Goal: Navigation & Orientation: Find specific page/section

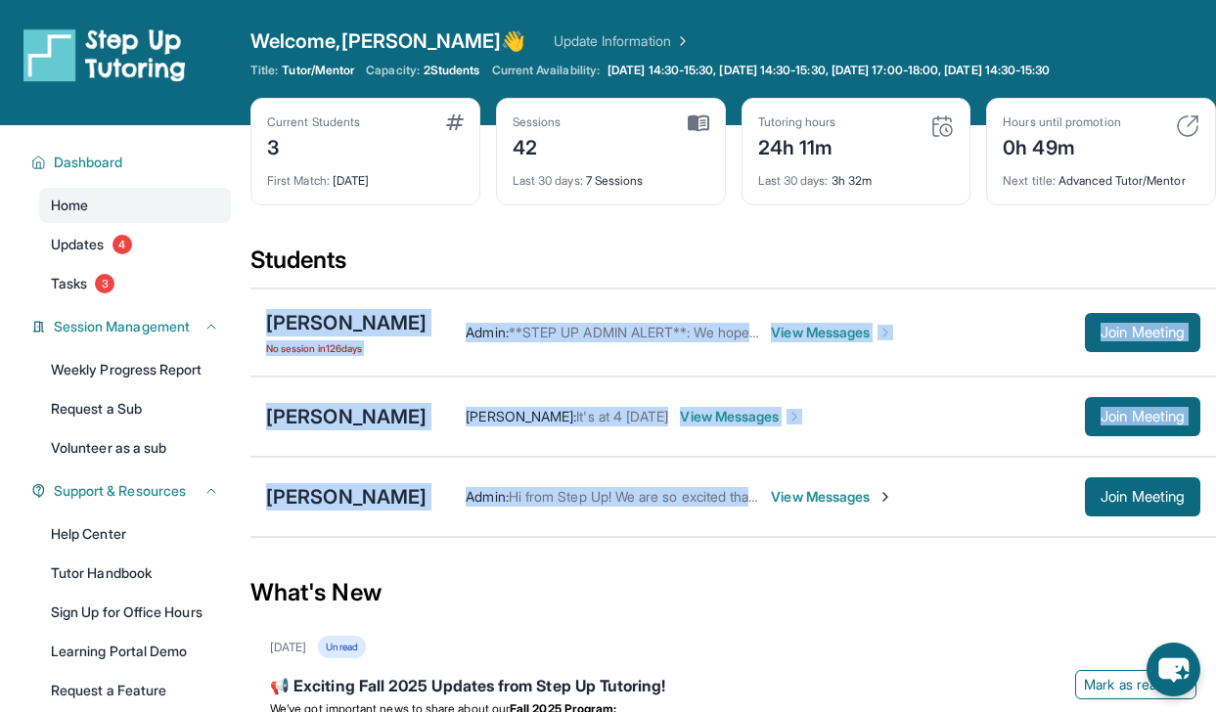
drag, startPoint x: 256, startPoint y: 316, endPoint x: 432, endPoint y: 512, distance: 262.6
click at [432, 512] on div "[PERSON_NAME] No session [DATE] Admin : **STEP UP ADMIN ALERT**: We hope you ha…" at bounding box center [733, 413] width 966 height 250
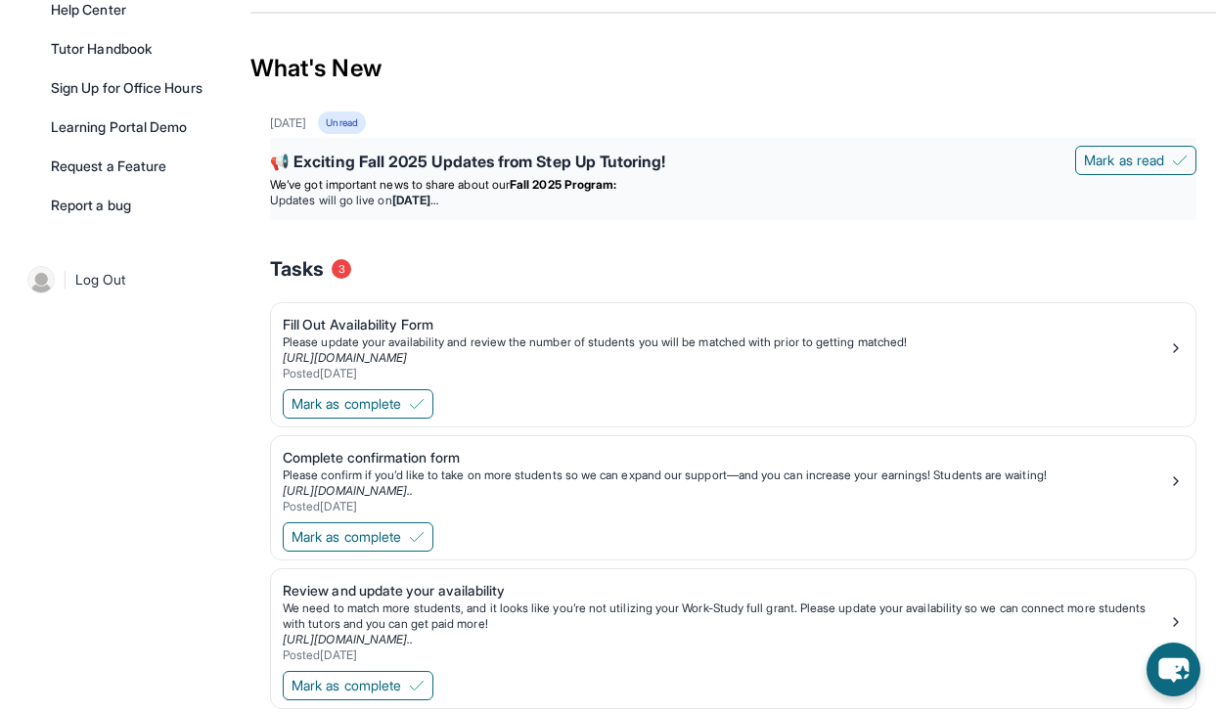
click at [548, 109] on div "What's New" at bounding box center [733, 68] width 966 height 86
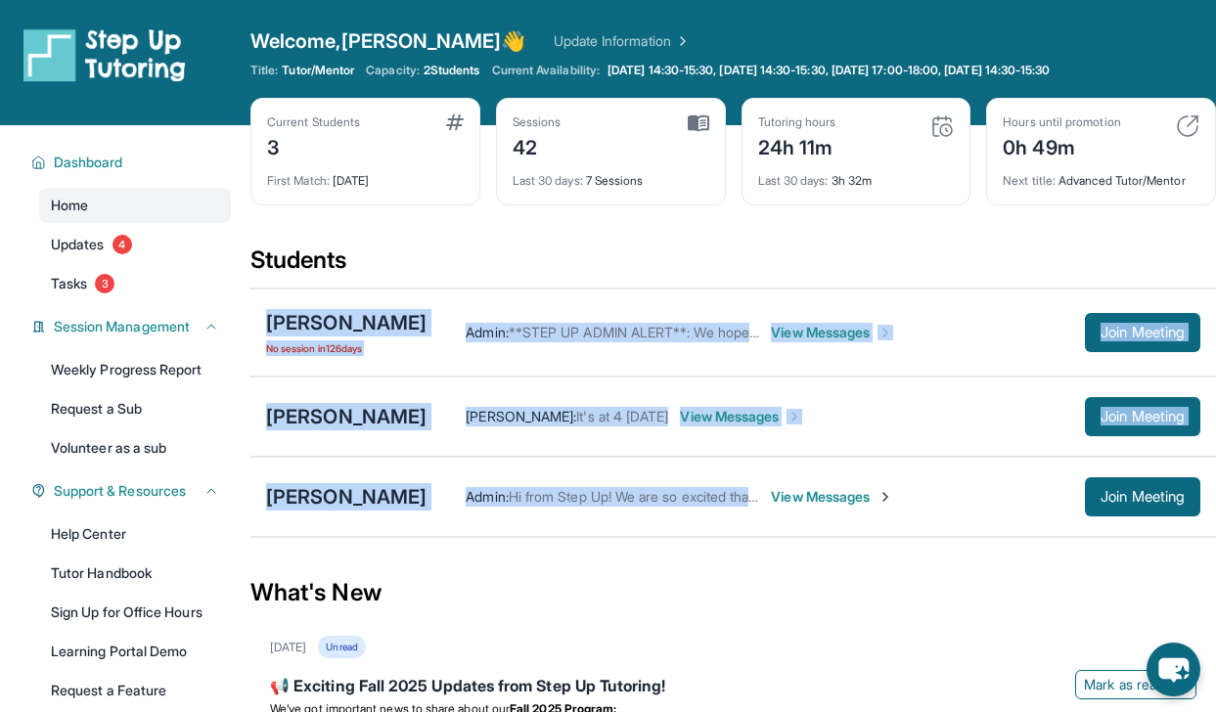
drag, startPoint x: 258, startPoint y: 314, endPoint x: 905, endPoint y: 507, distance: 674.9
click at [905, 507] on div "[PERSON_NAME] No session [DATE] Admin : **STEP UP ADMIN ALERT**: We hope you ha…" at bounding box center [733, 413] width 966 height 250
click at [261, 245] on div "Students" at bounding box center [733, 266] width 966 height 43
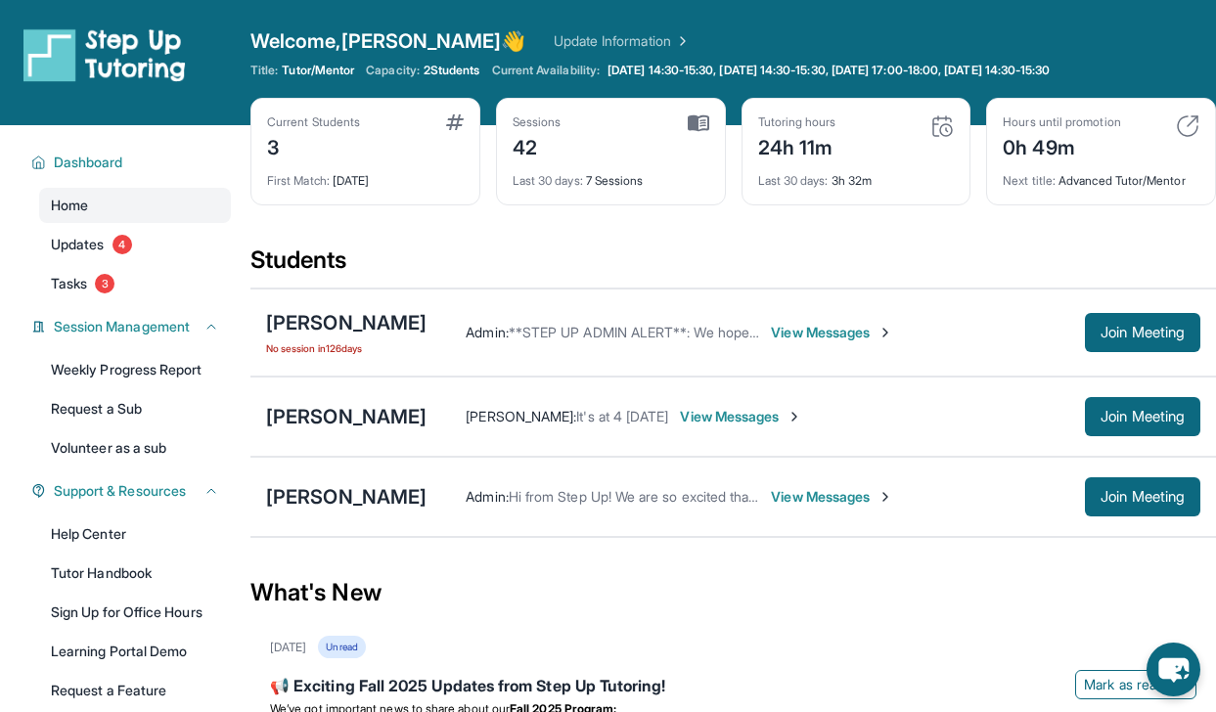
click at [261, 245] on div "Students" at bounding box center [733, 266] width 966 height 43
click at [244, 244] on div "Dashboard Home Updates 4 Tasks 3 Session Management Weekly Progress Report Requ…" at bounding box center [125, 444] width 250 height 638
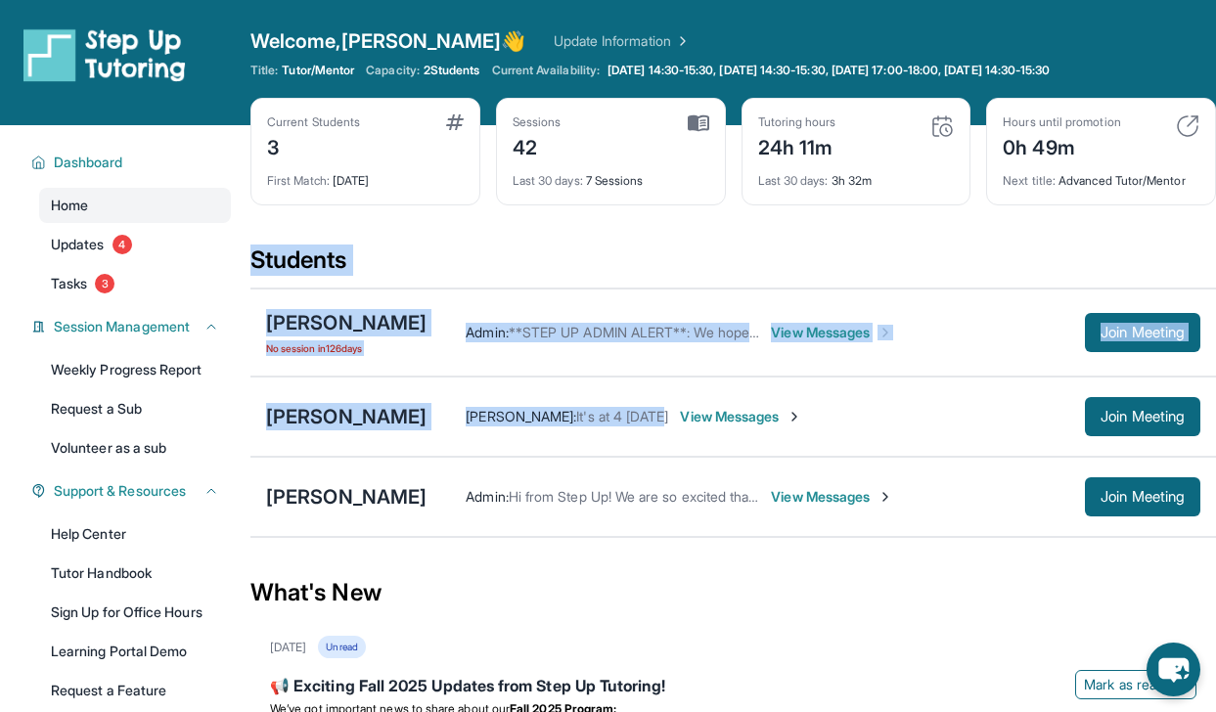
scroll to position [1, 0]
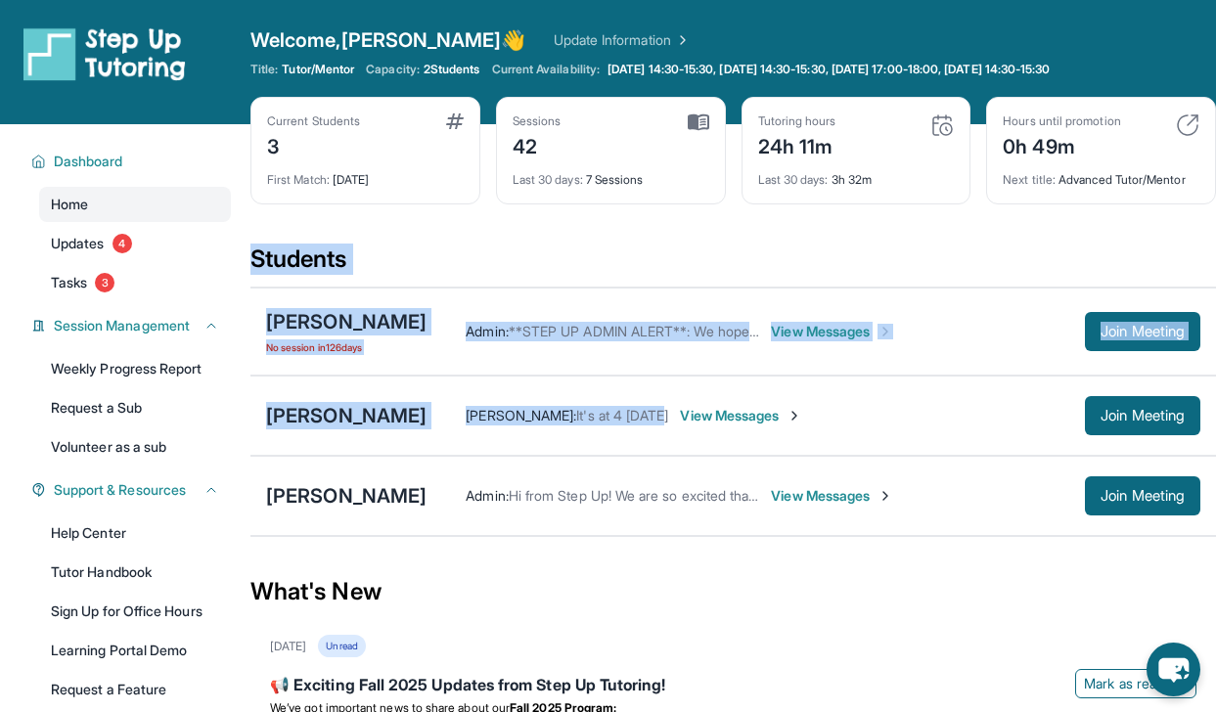
drag, startPoint x: 251, startPoint y: 264, endPoint x: 542, endPoint y: 448, distance: 343.9
click at [542, 448] on section "Students [PERSON_NAME] No session [DATE] Admin : **STEP UP ADMIN ALERT**: We ho…" at bounding box center [733, 396] width 966 height 305
click at [484, 312] on div "Admin : **STEP UP ADMIN ALERT**: We hope you have a great first session [DATE]!…" at bounding box center [814, 331] width 774 height 39
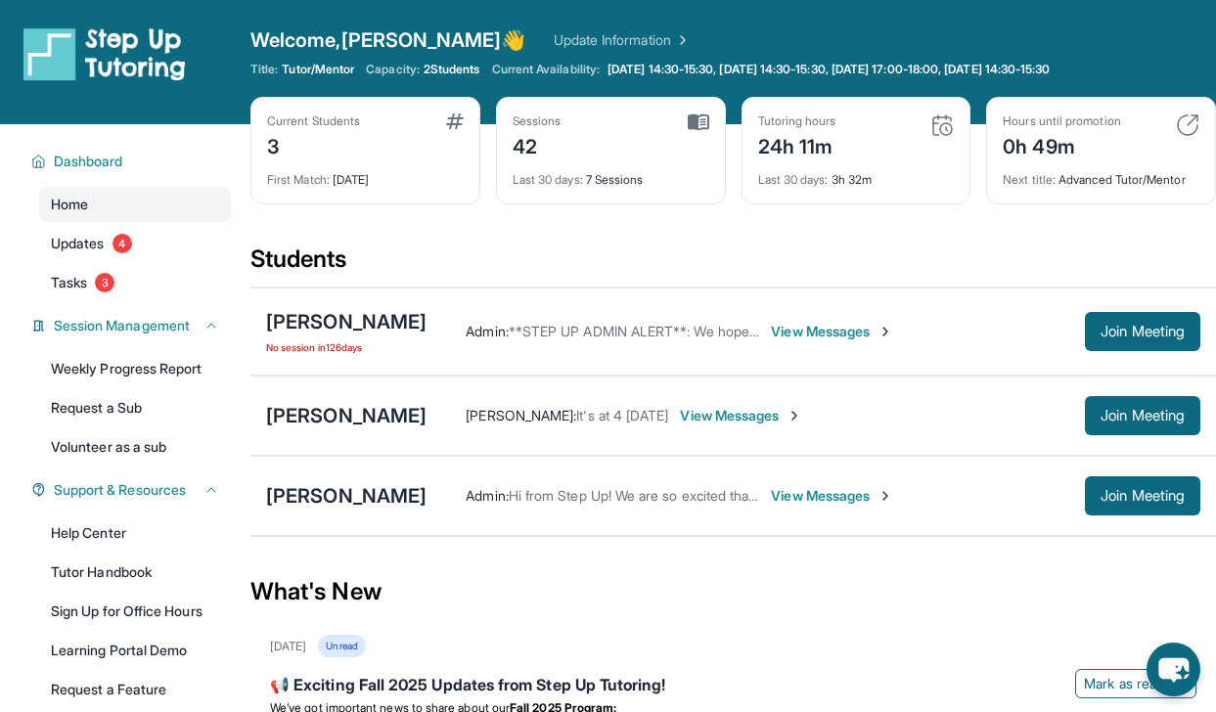
scroll to position [0, 0]
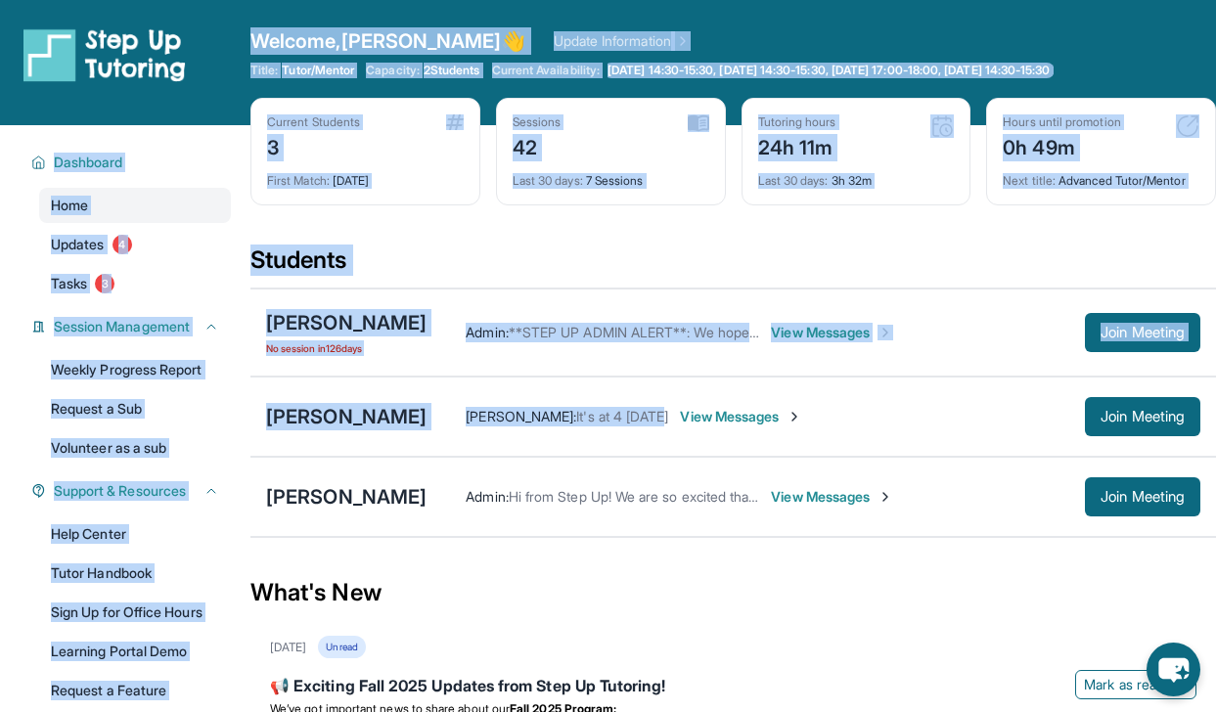
drag, startPoint x: 254, startPoint y: 37, endPoint x: 388, endPoint y: 449, distance: 433.2
click at [388, 449] on div "Open sidebar Welcome, [PERSON_NAME] 👋 Update Information Title: Tutor/Mentor Ca…" at bounding box center [608, 654] width 1216 height 1308
click at [396, 531] on div "[PERSON_NAME] Admin : Hi from Step Up! We are so excited that you are matched w…" at bounding box center [733, 497] width 966 height 80
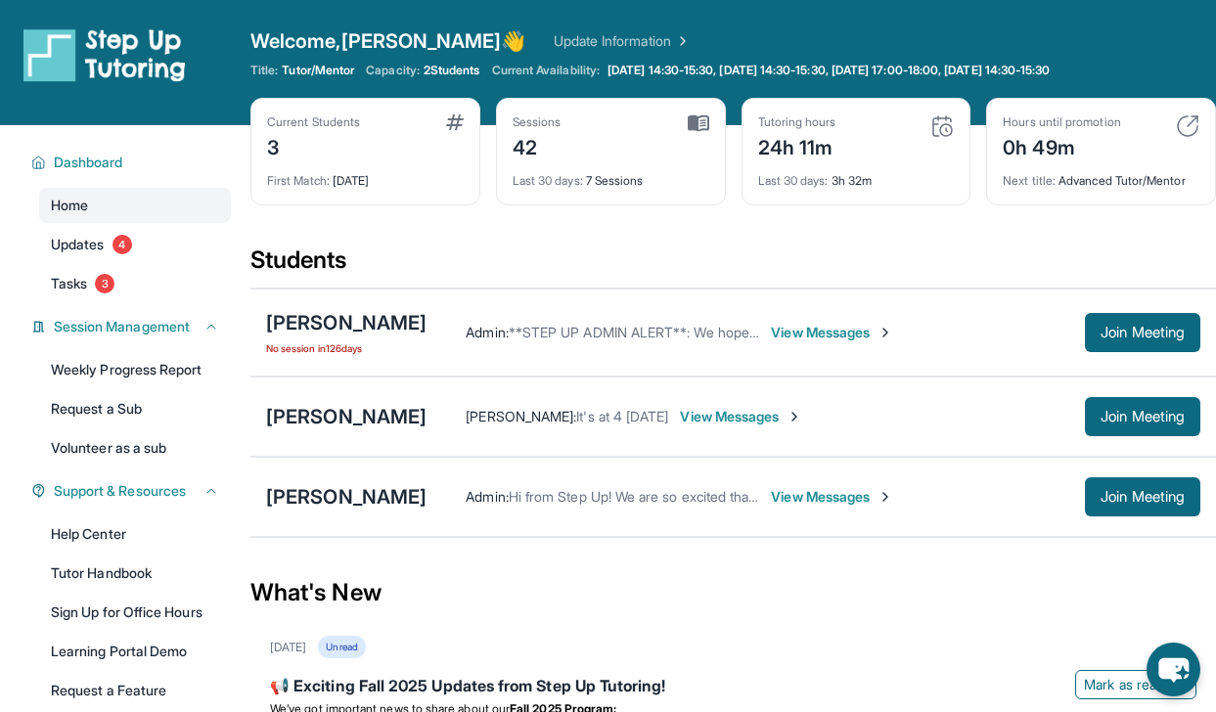
click at [396, 531] on div "[PERSON_NAME] Admin : Hi from Step Up! We are so excited that you are matched w…" at bounding box center [733, 497] width 966 height 80
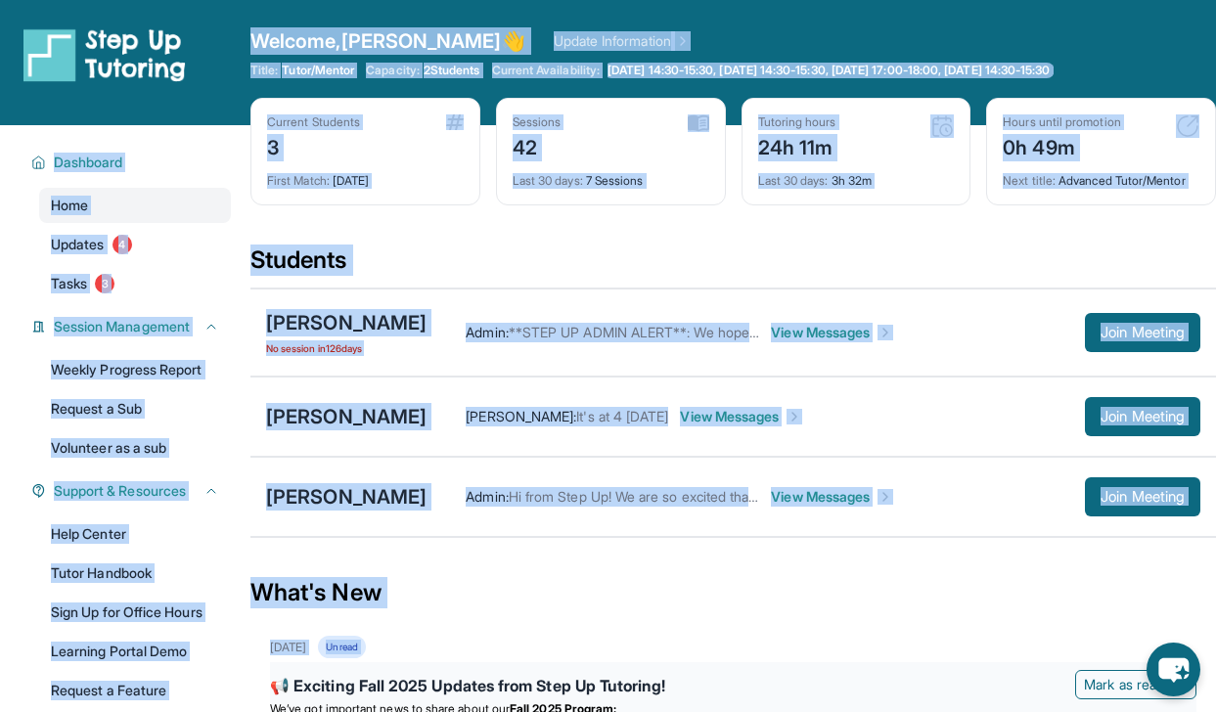
drag, startPoint x: 251, startPoint y: 31, endPoint x: 787, endPoint y: 666, distance: 830.5
click at [787, 666] on div "Open sidebar Welcome, [PERSON_NAME] 👋 Update Information Title: Tutor/Mentor Ca…" at bounding box center [608, 654] width 1216 height 1308
click at [340, 254] on div "Students" at bounding box center [733, 266] width 966 height 43
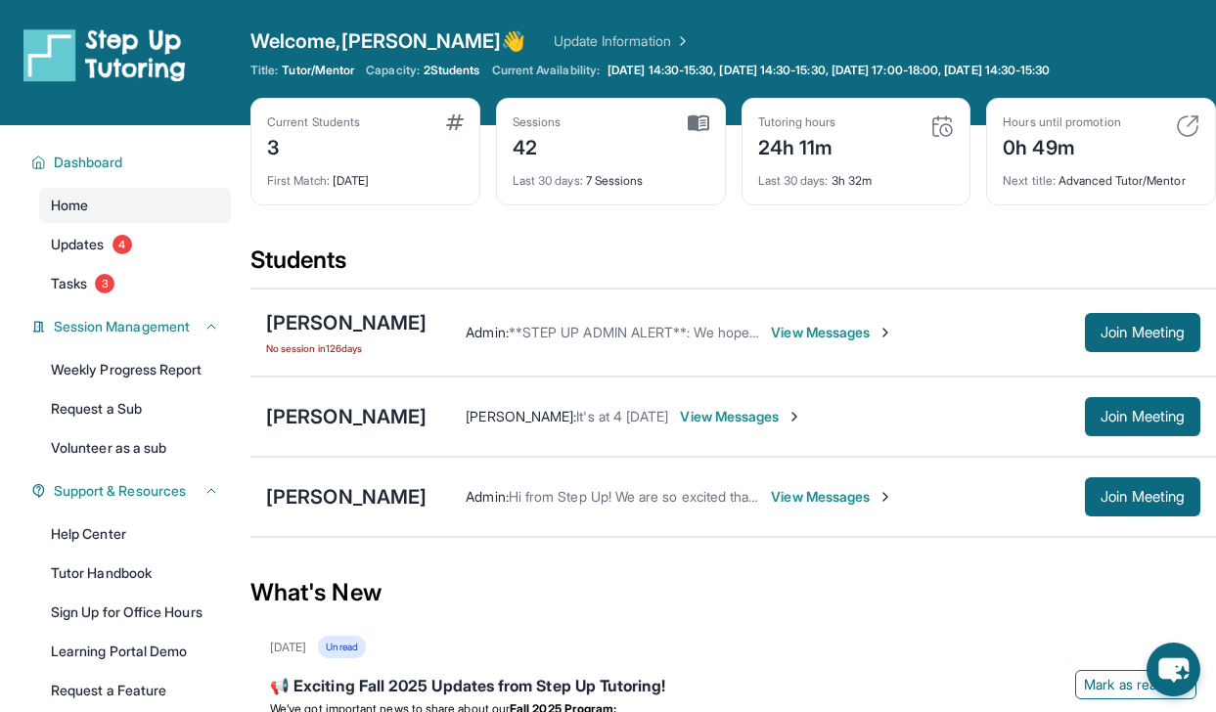
click at [340, 254] on div "Students" at bounding box center [733, 266] width 966 height 43
click at [282, 270] on div "Students" at bounding box center [733, 266] width 966 height 43
click at [235, 256] on div "Dashboard Home Updates 4 Tasks 3 Session Management Weekly Progress Report Requ…" at bounding box center [125, 444] width 250 height 638
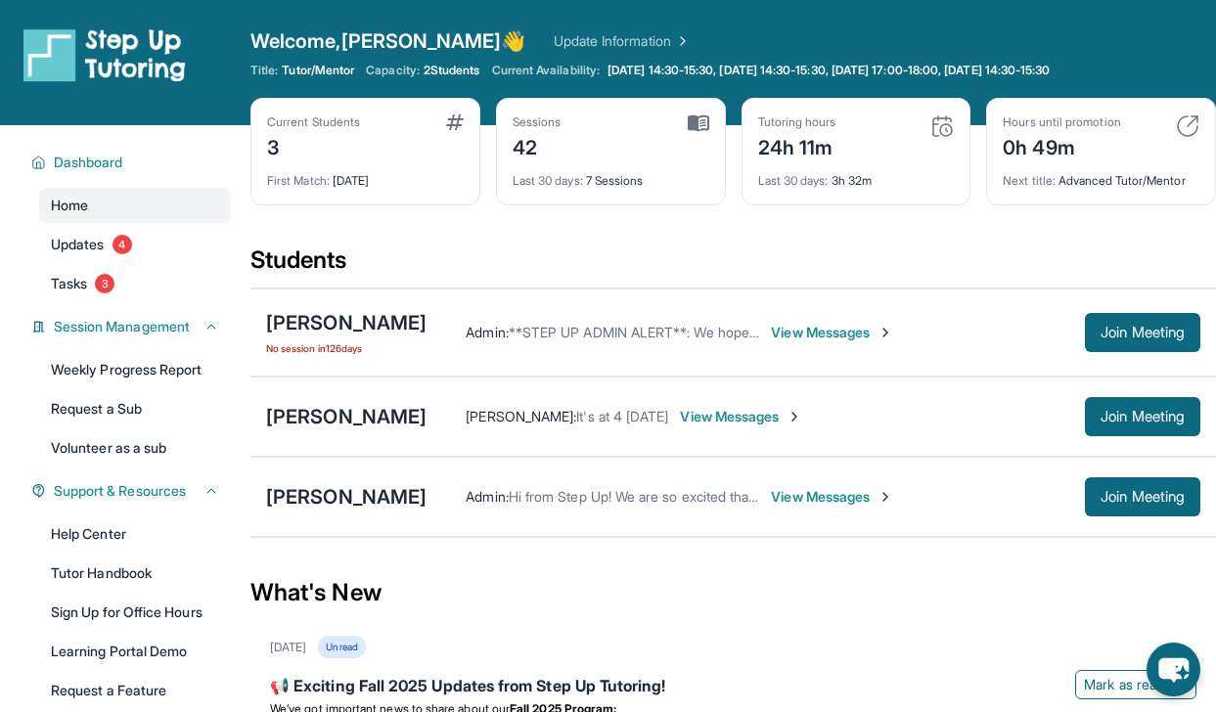
drag, startPoint x: 218, startPoint y: 31, endPoint x: 660, endPoint y: 6, distance: 443.0
click at [156, 324] on span "Session Management" at bounding box center [122, 327] width 136 height 20
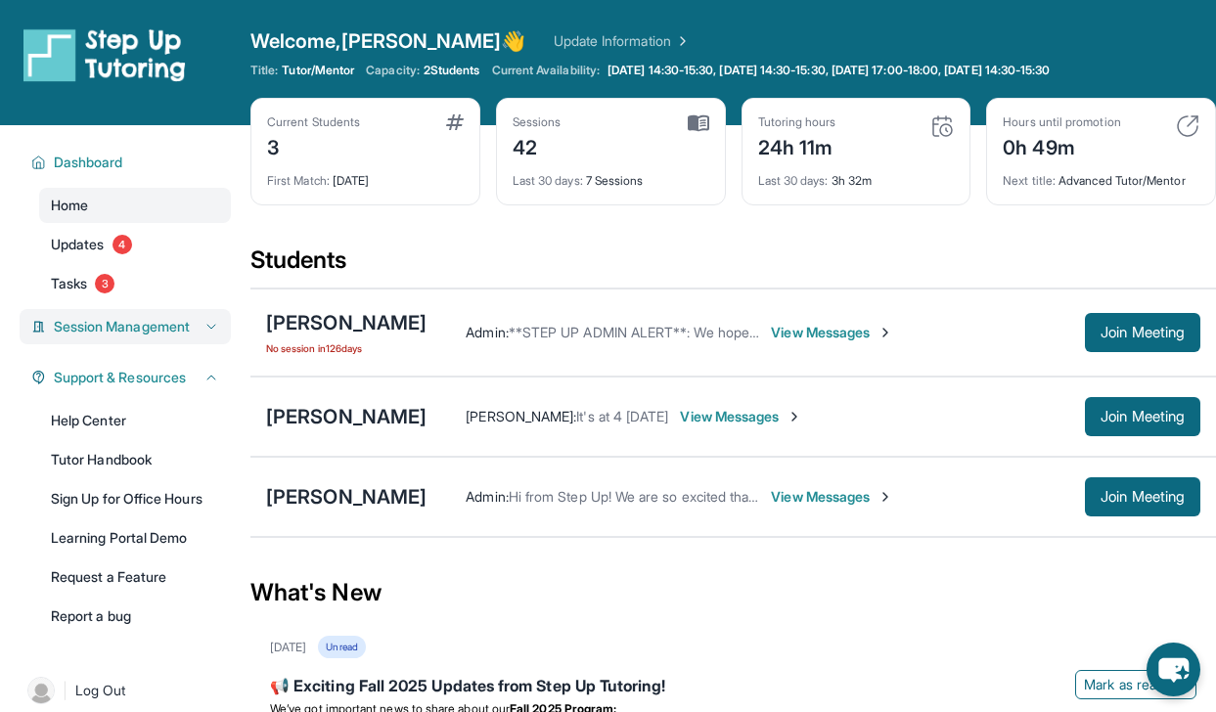
click at [156, 324] on span "Session Management" at bounding box center [122, 327] width 136 height 20
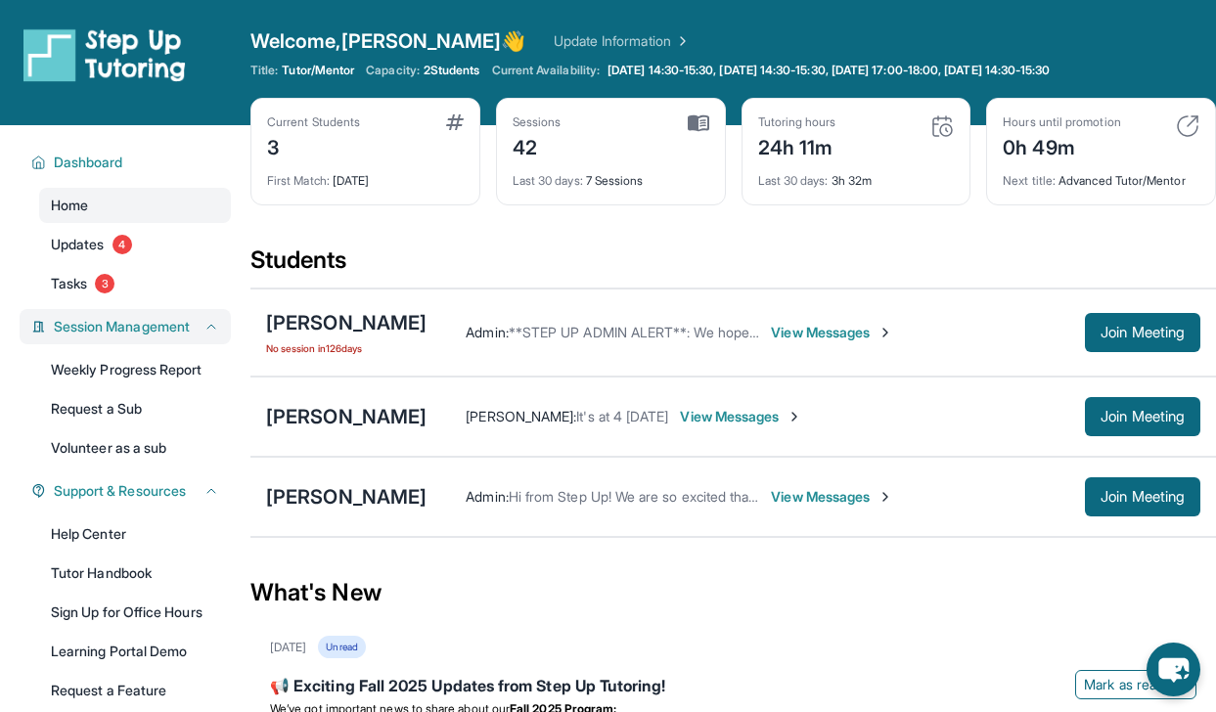
click at [167, 316] on div "Session Management" at bounding box center [125, 326] width 211 height 35
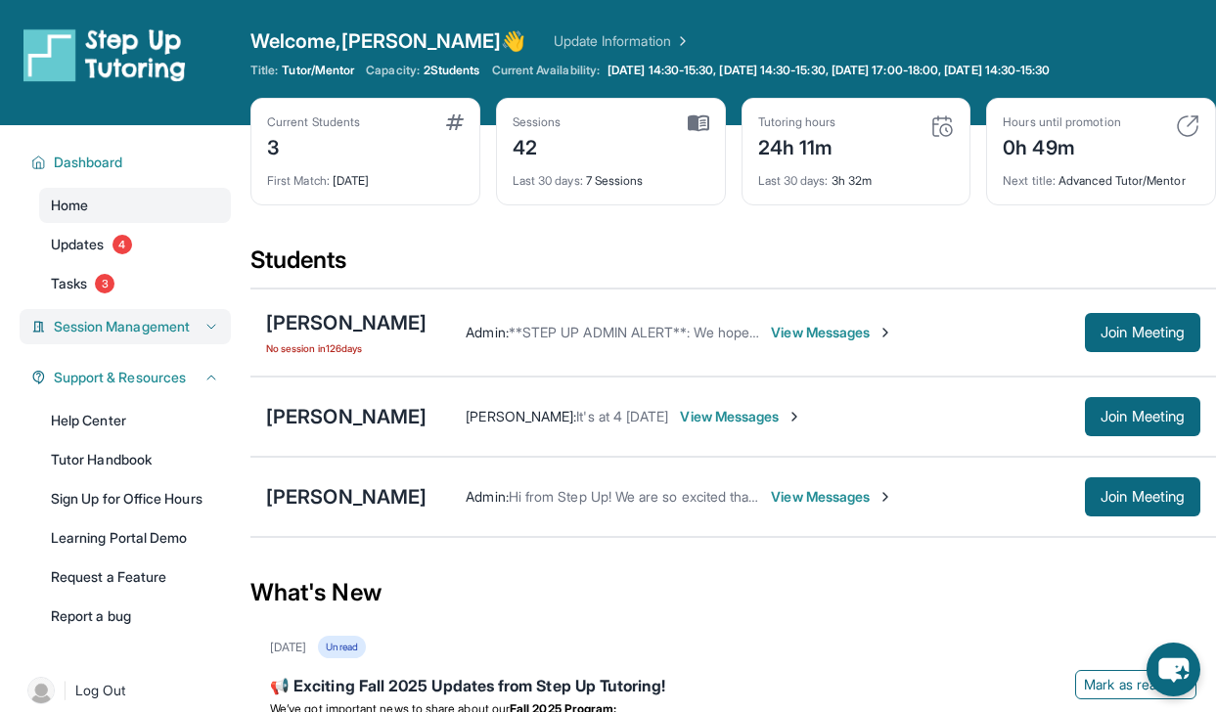
click at [167, 316] on div "Session Management" at bounding box center [125, 326] width 211 height 35
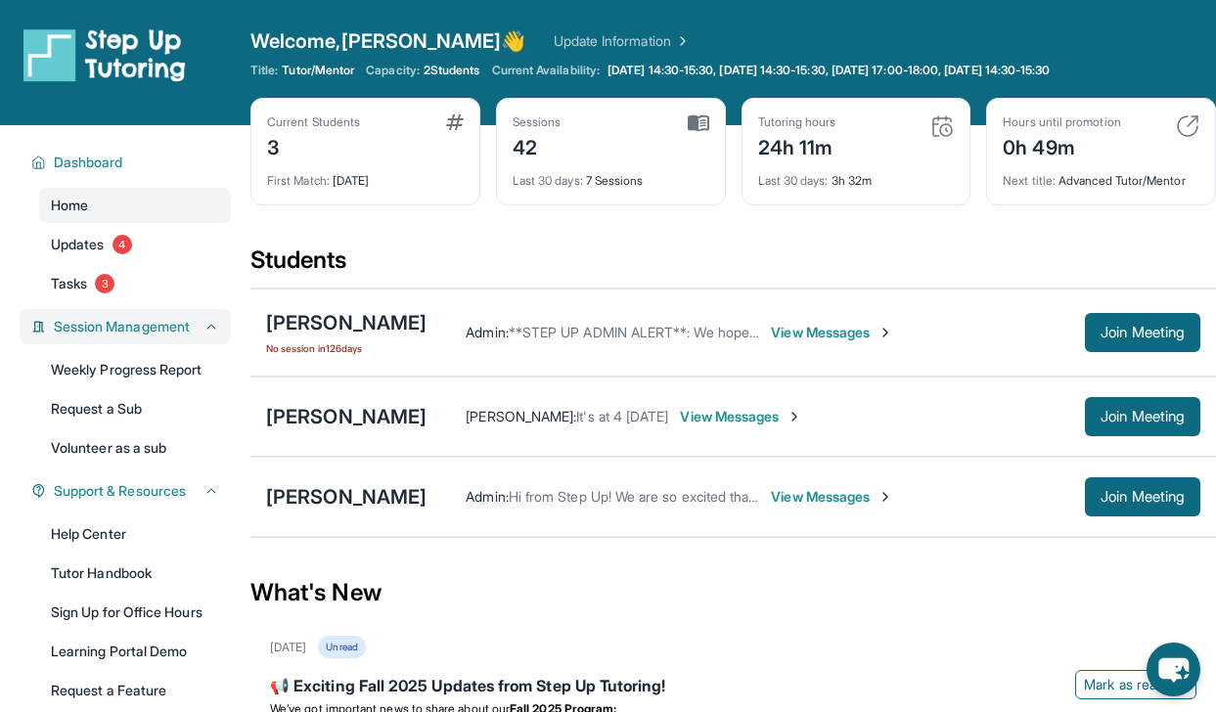
click at [135, 327] on span "Session Management" at bounding box center [122, 327] width 136 height 20
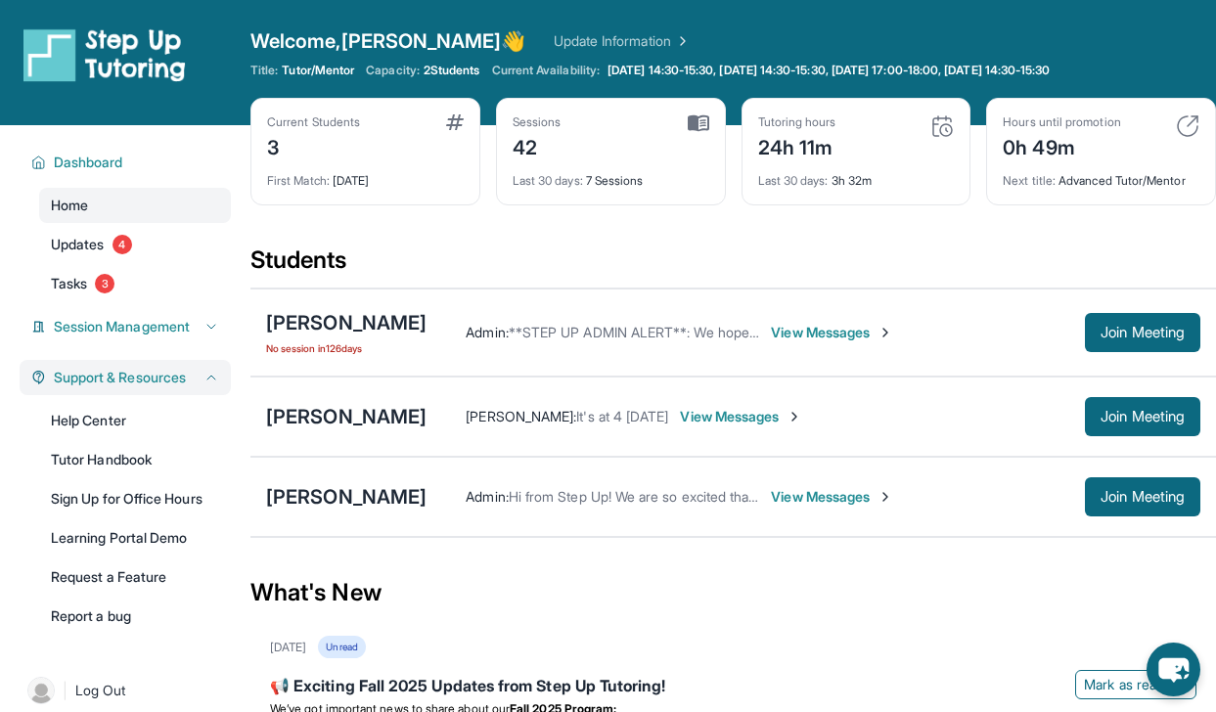
click at [119, 367] on div "Support & Resources" at bounding box center [125, 377] width 211 height 35
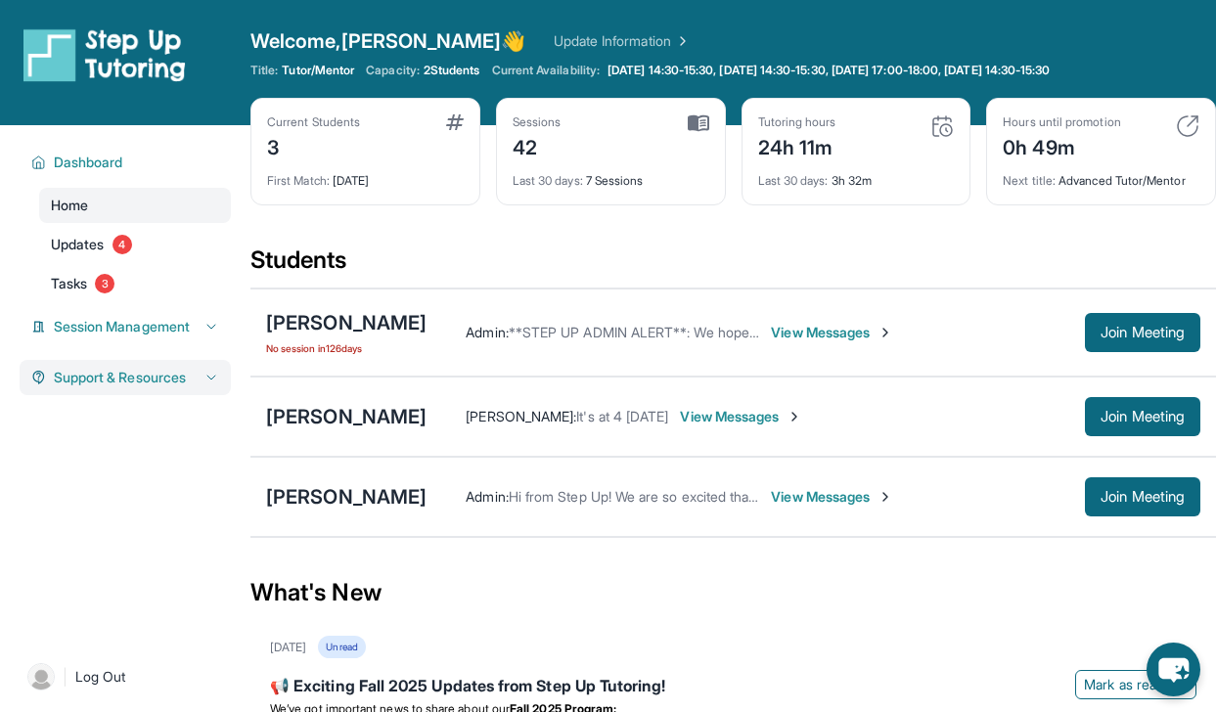
click at [122, 388] on div "Support & Resources" at bounding box center [125, 377] width 211 height 35
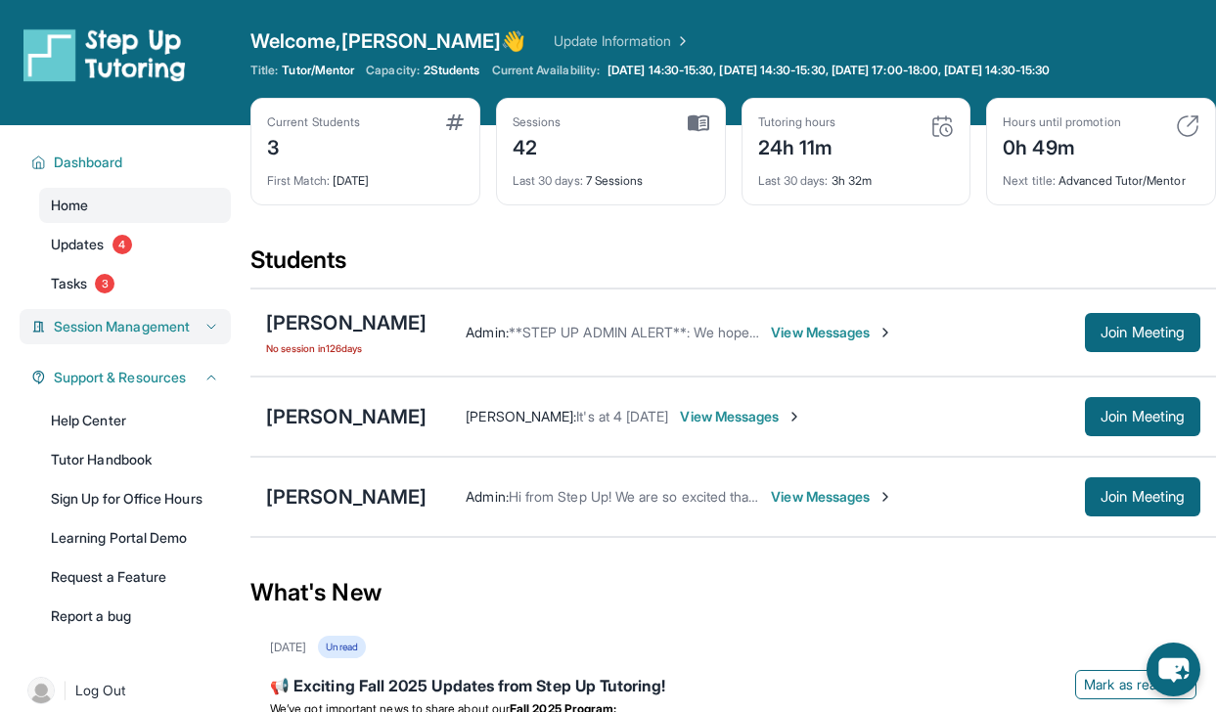
click at [129, 334] on span "Session Management" at bounding box center [122, 327] width 136 height 20
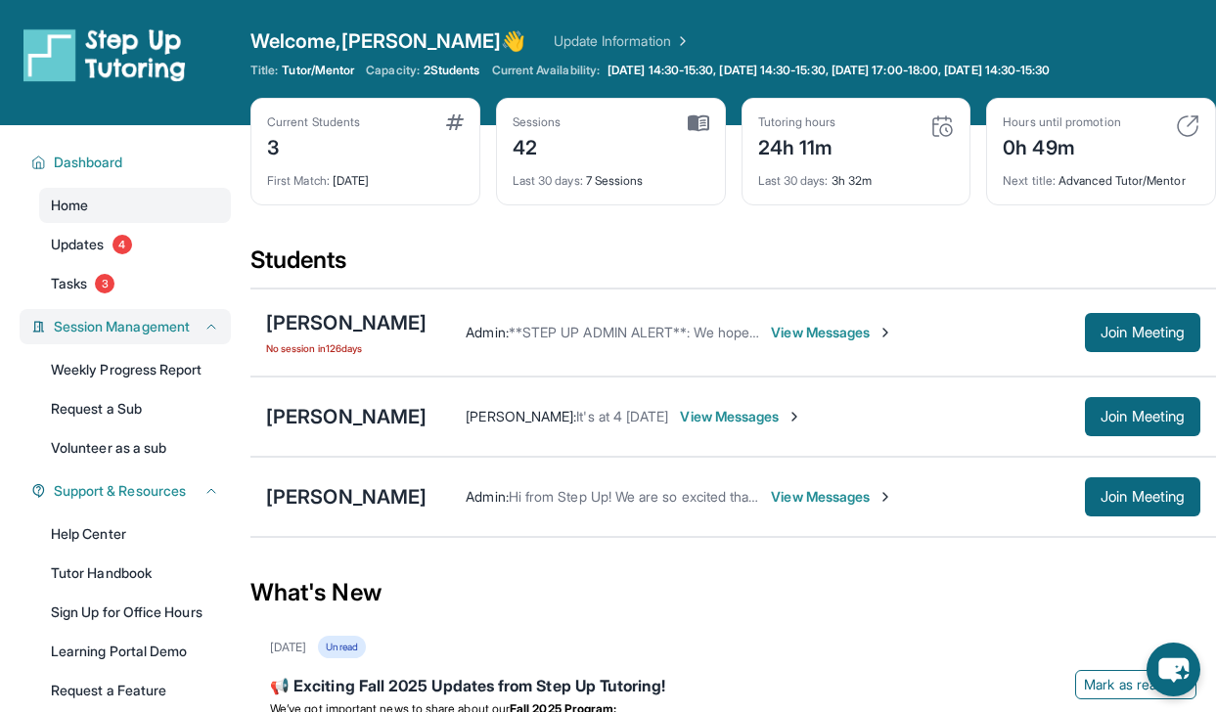
click at [129, 334] on span "Session Management" at bounding box center [122, 327] width 136 height 20
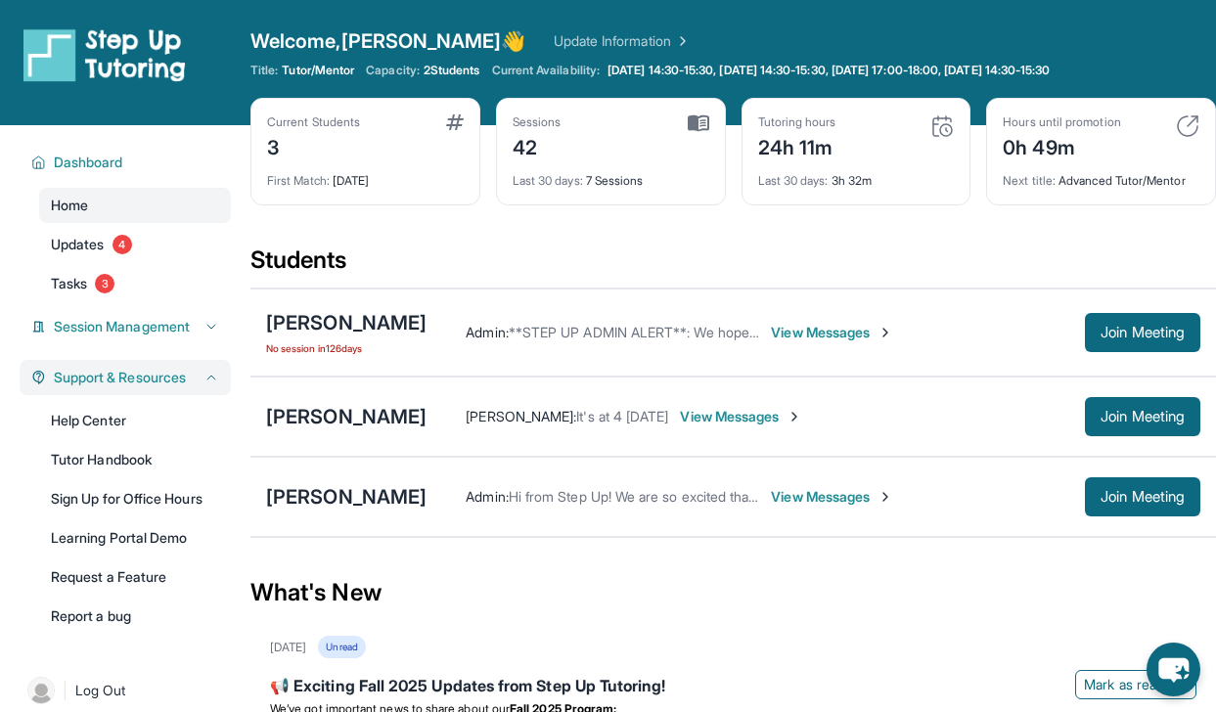
click at [121, 372] on span "Support & Resources" at bounding box center [120, 378] width 132 height 20
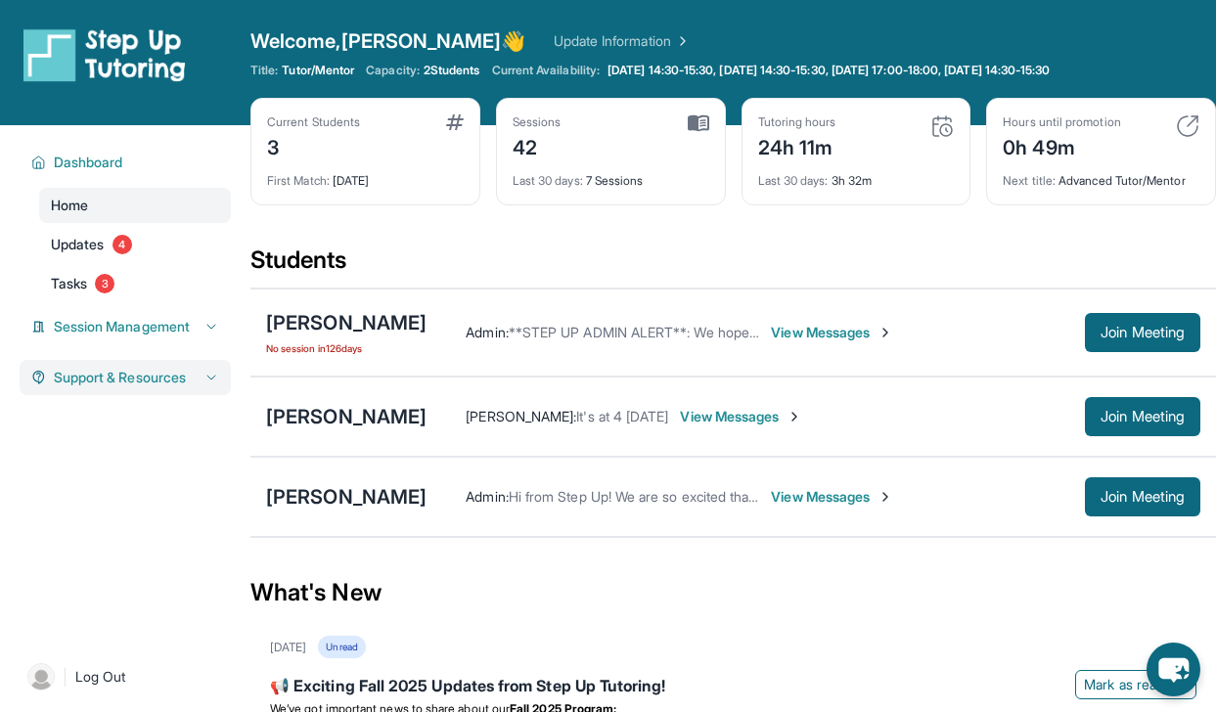
click at [121, 372] on span "Support & Resources" at bounding box center [120, 378] width 132 height 20
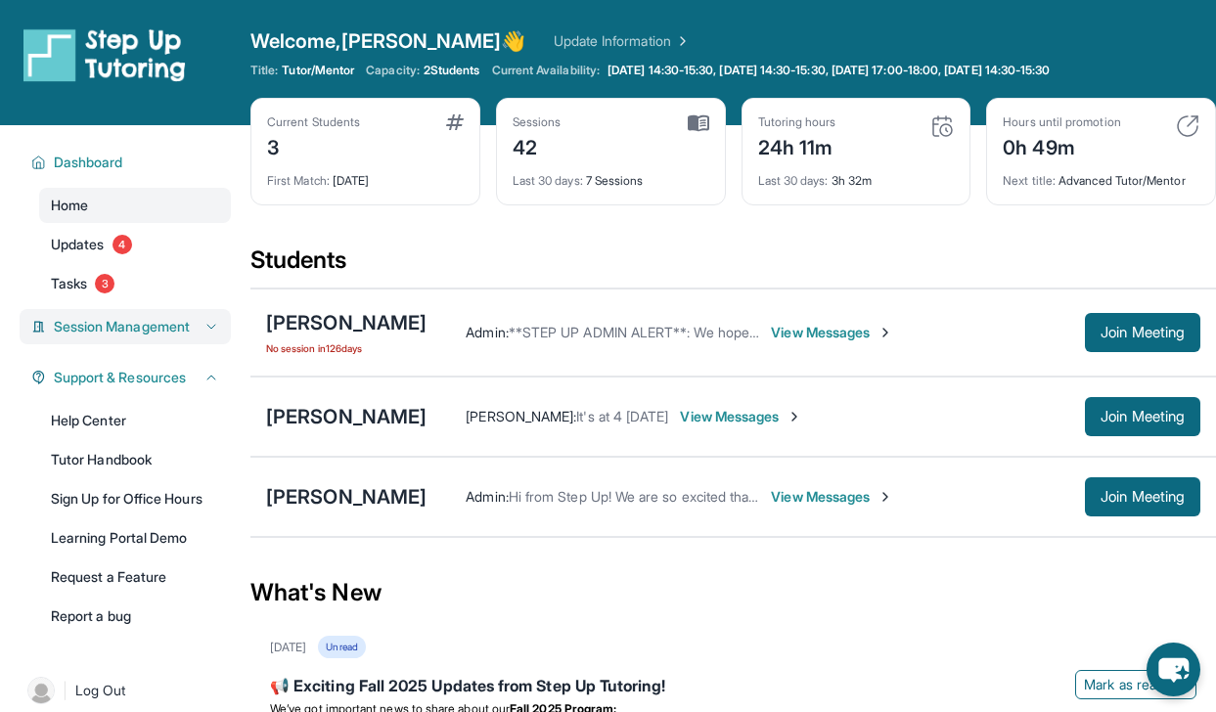
click at [142, 340] on div "Session Management" at bounding box center [125, 326] width 211 height 35
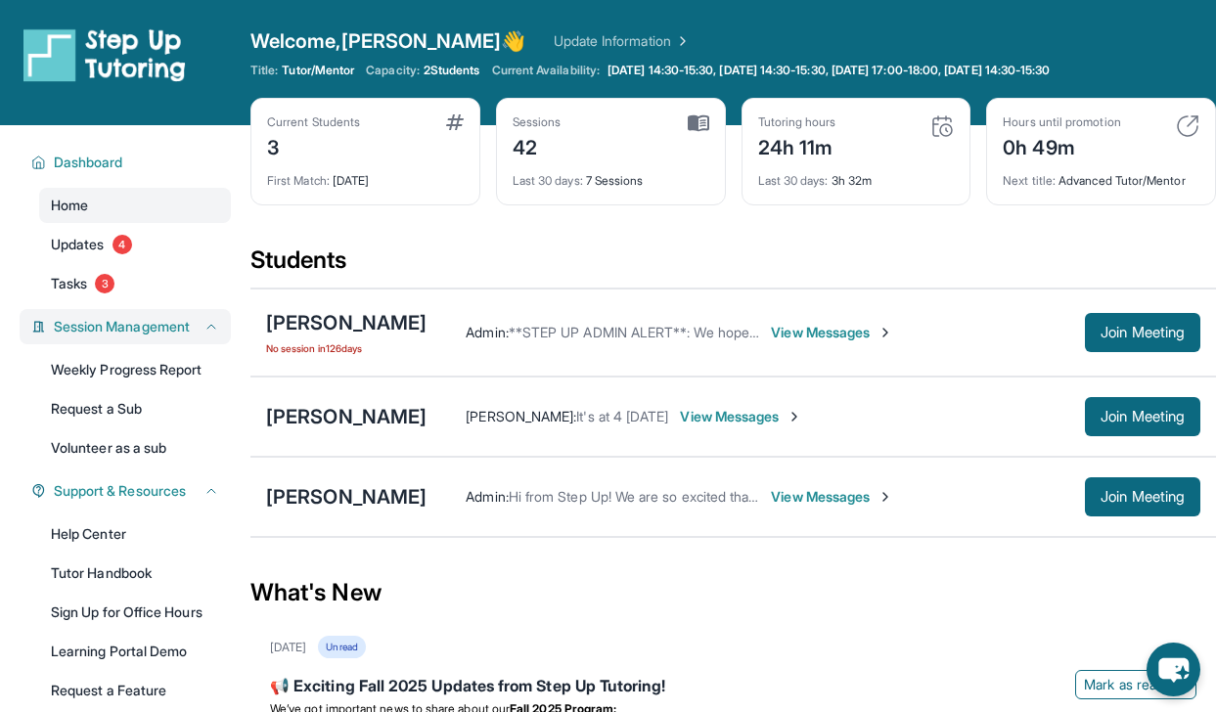
click at [156, 341] on div "Session Management" at bounding box center [125, 326] width 211 height 35
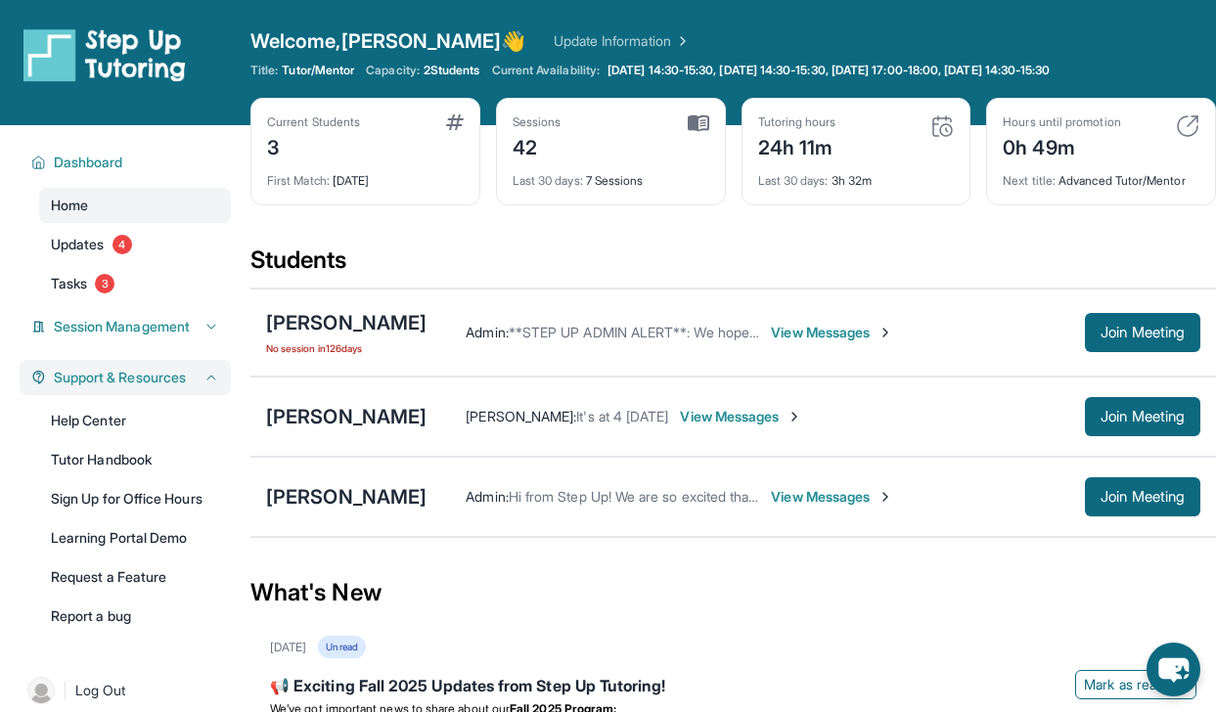
click at [142, 378] on span "Support & Resources" at bounding box center [120, 378] width 132 height 20
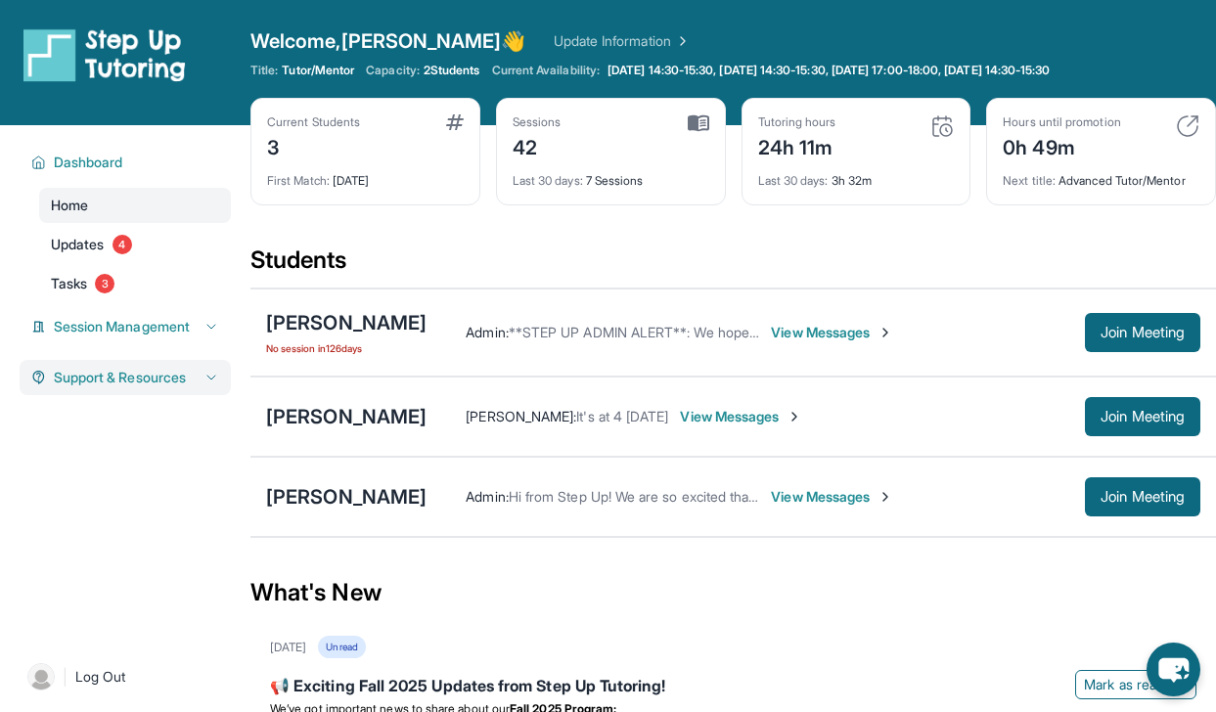
click at [142, 378] on span "Support & Resources" at bounding box center [120, 378] width 132 height 20
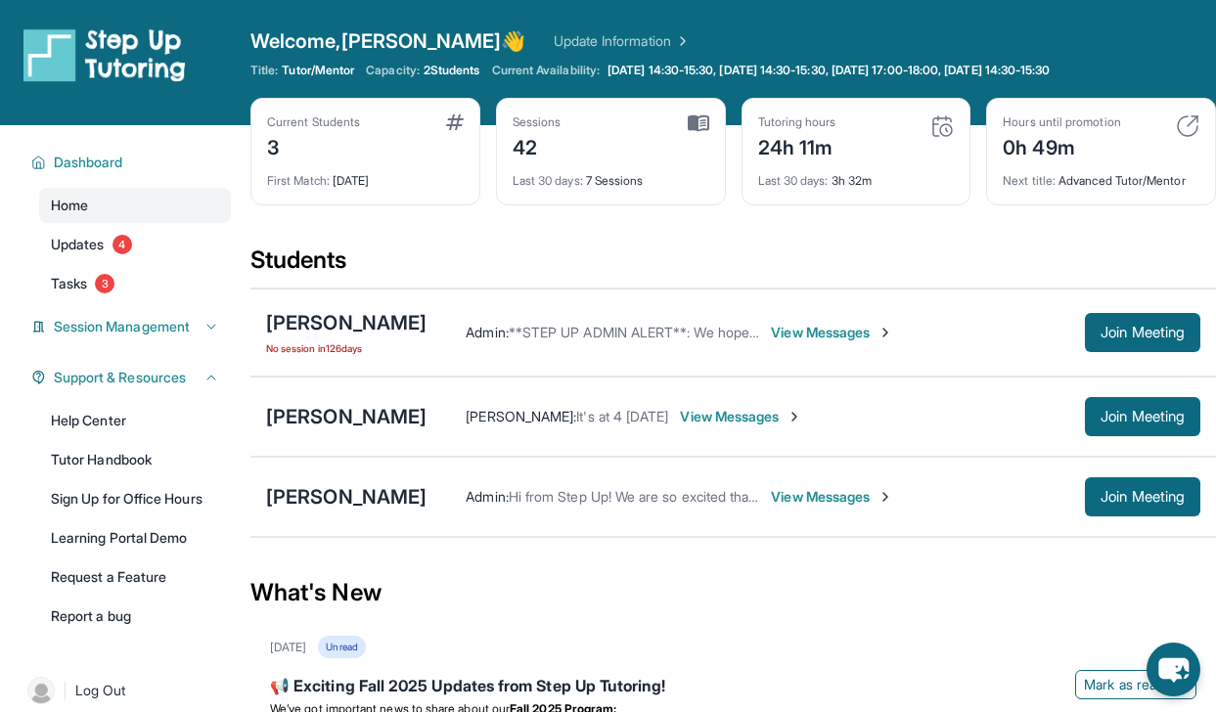
click at [149, 350] on div "Dashboard Home Updates 4 Tasks 3 Session Management Weekly Progress Report Requ…" at bounding box center [125, 387] width 250 height 524
click at [147, 340] on div "Session Management" at bounding box center [125, 326] width 211 height 35
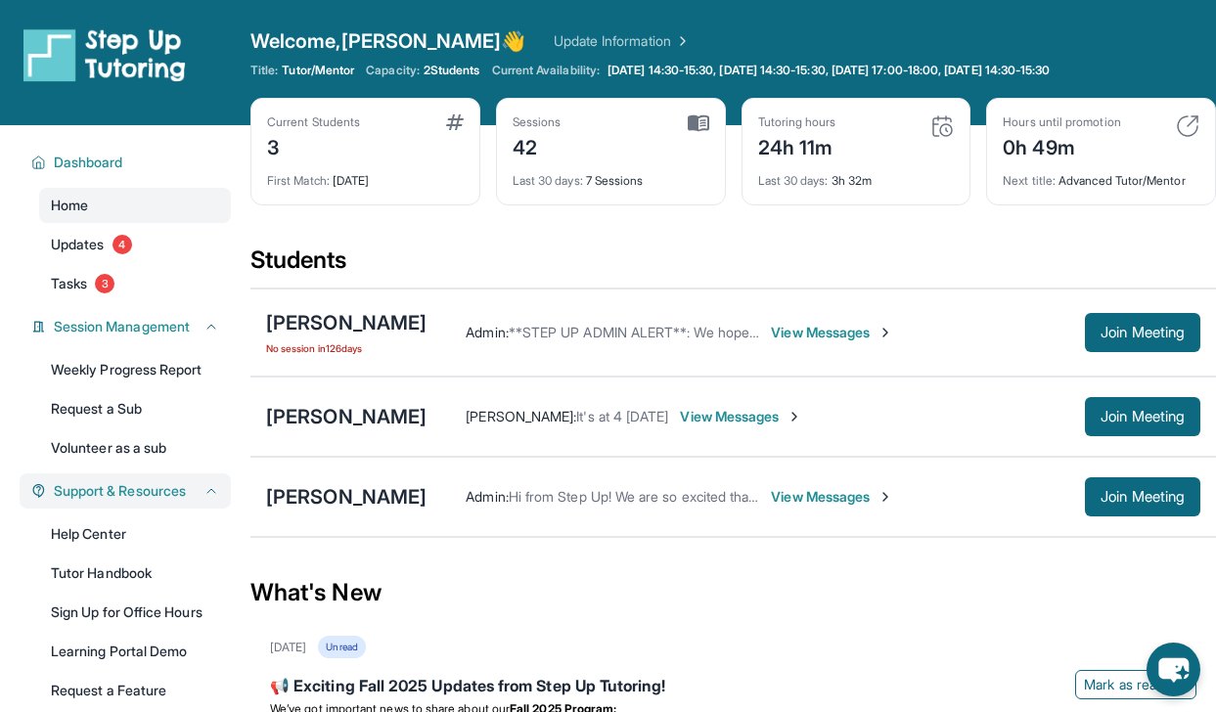
click at [127, 490] on span "Support & Resources" at bounding box center [120, 491] width 132 height 20
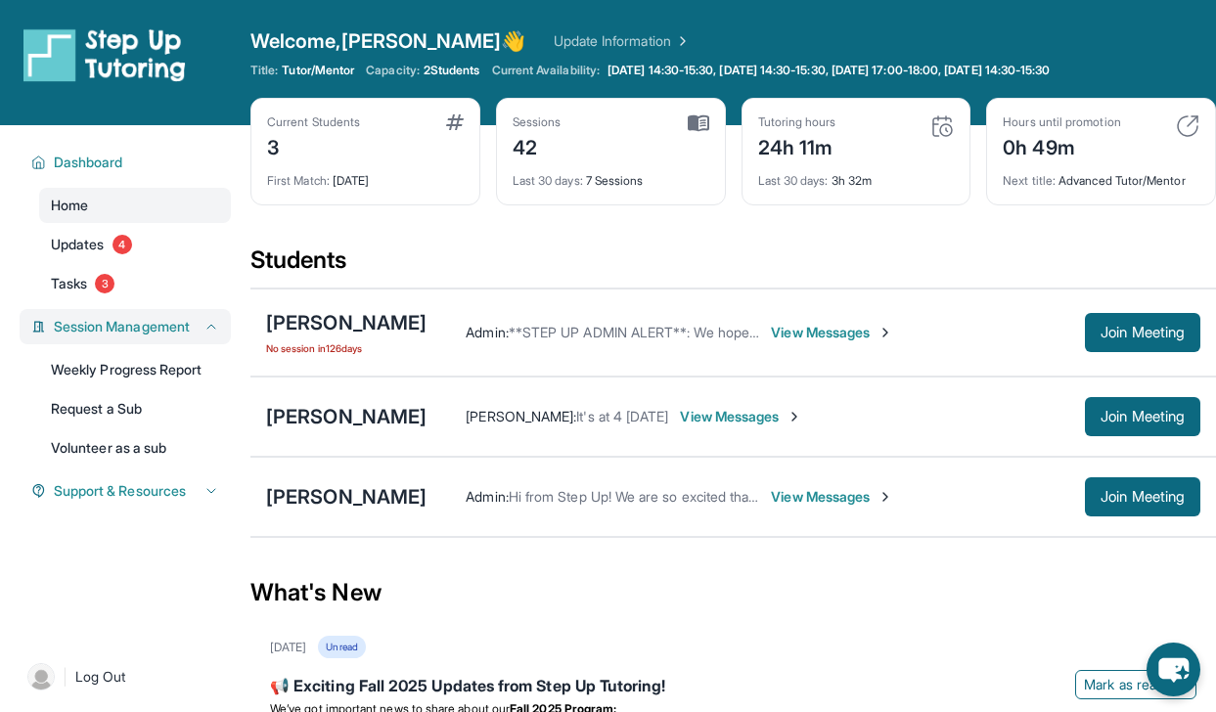
click at [155, 331] on span "Session Management" at bounding box center [122, 327] width 136 height 20
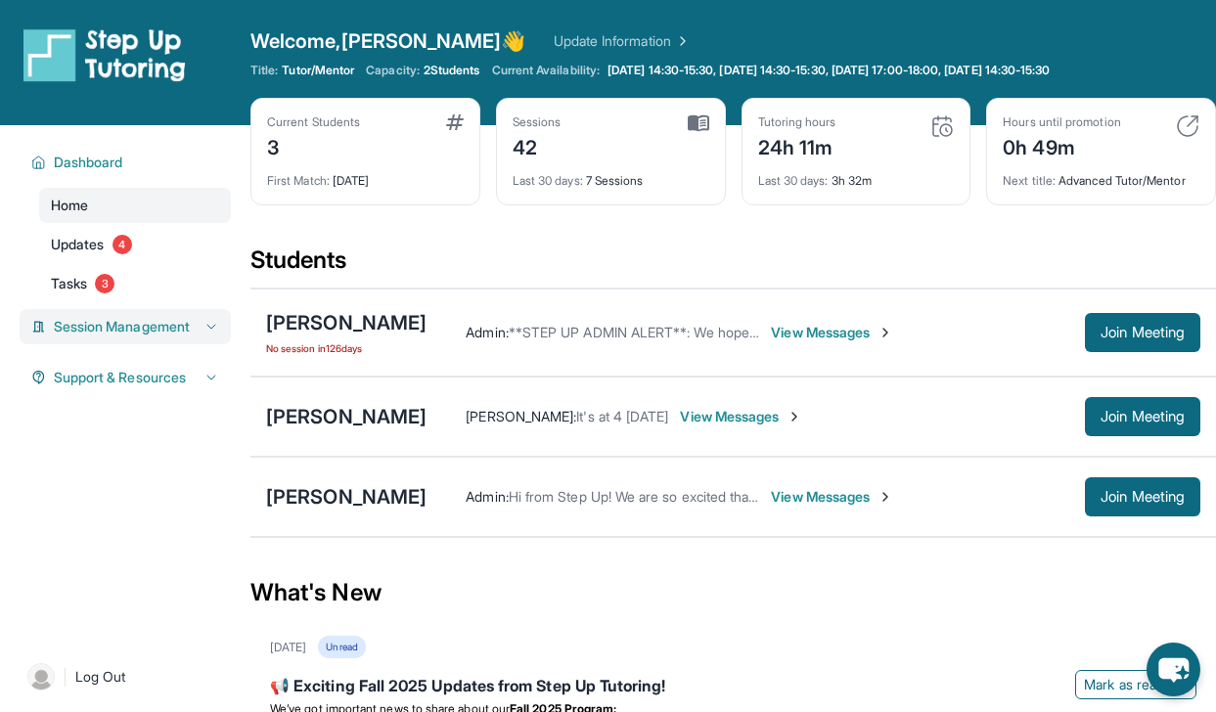
click at [183, 331] on span "Session Management" at bounding box center [122, 327] width 136 height 20
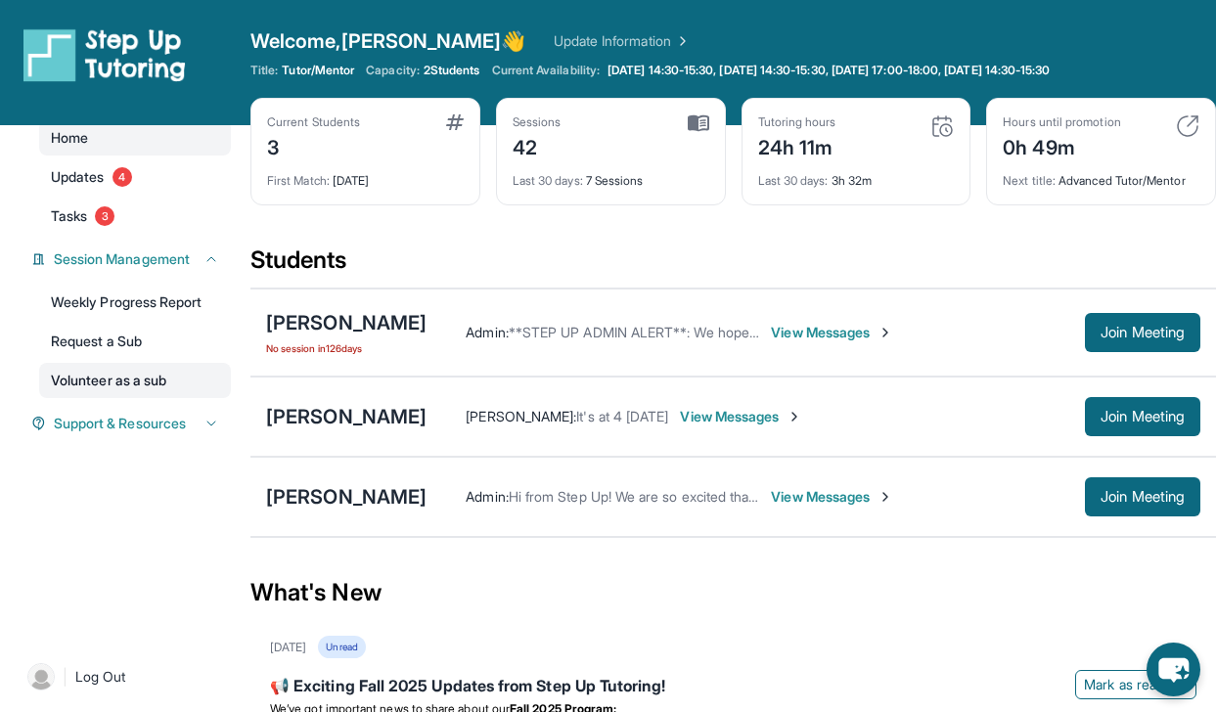
scroll to position [75, 0]
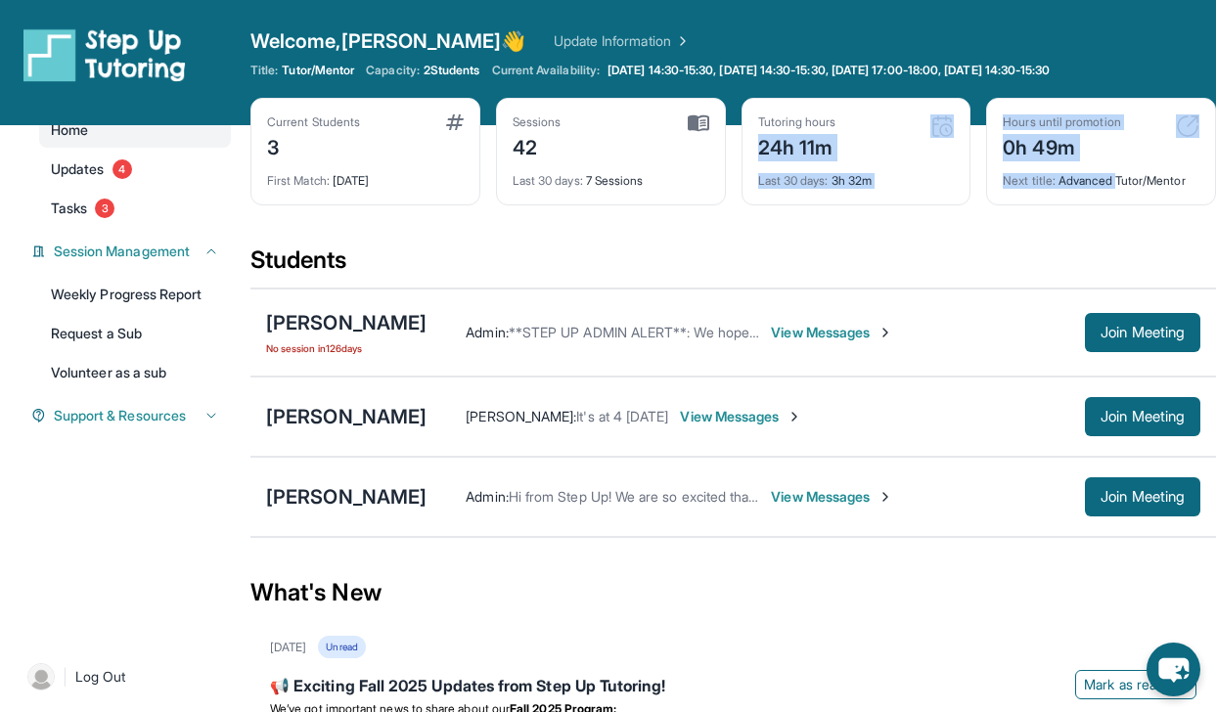
drag, startPoint x: 753, startPoint y: 145, endPoint x: 1120, endPoint y: 184, distance: 369.0
click at [1120, 184] on div "Current Students 3 First Match : [DATE] Sessions 42 Last 30 days : 7 Sessions T…" at bounding box center [733, 171] width 966 height 147
click at [1120, 184] on div "Next title : Advanced Tutor/Mentor" at bounding box center [1101, 174] width 197 height 27
drag, startPoint x: 1202, startPoint y: 184, endPoint x: 492, endPoint y: 137, distance: 711.0
click at [492, 137] on div "Current Students 3 First Match : [DATE] Sessions 42 Last 30 days : 7 Sessions T…" at bounding box center [733, 171] width 966 height 147
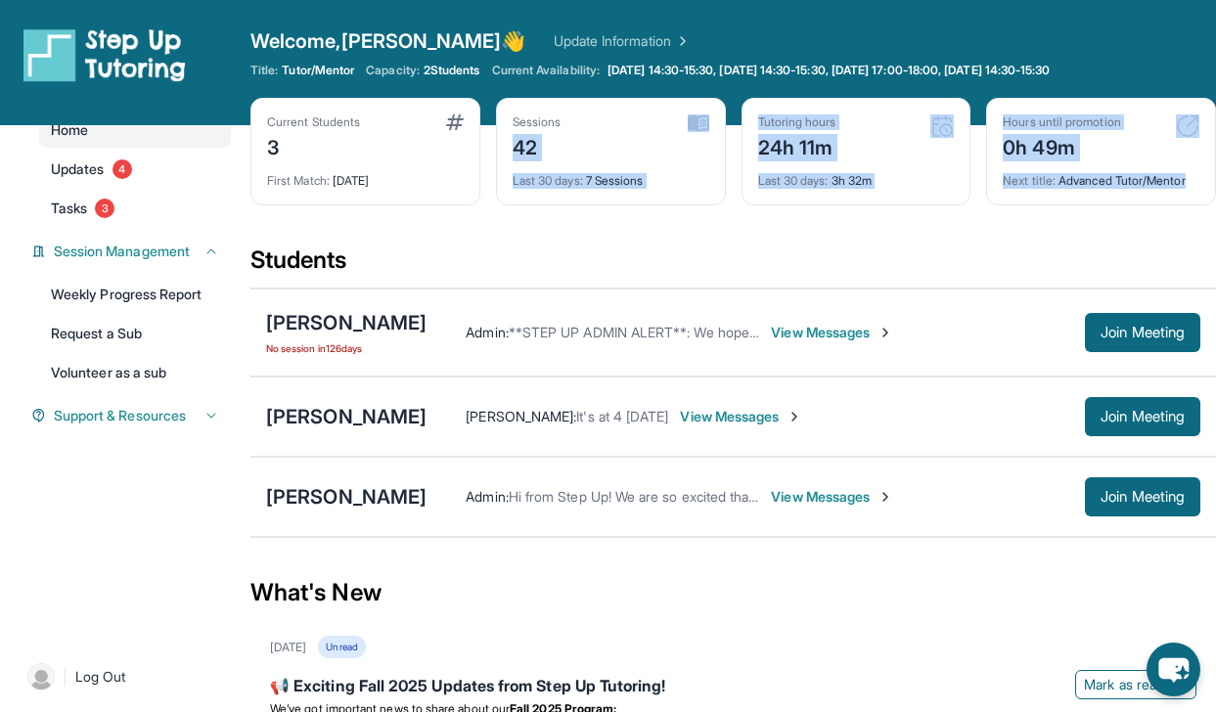
click at [685, 614] on div "What's New" at bounding box center [733, 593] width 966 height 86
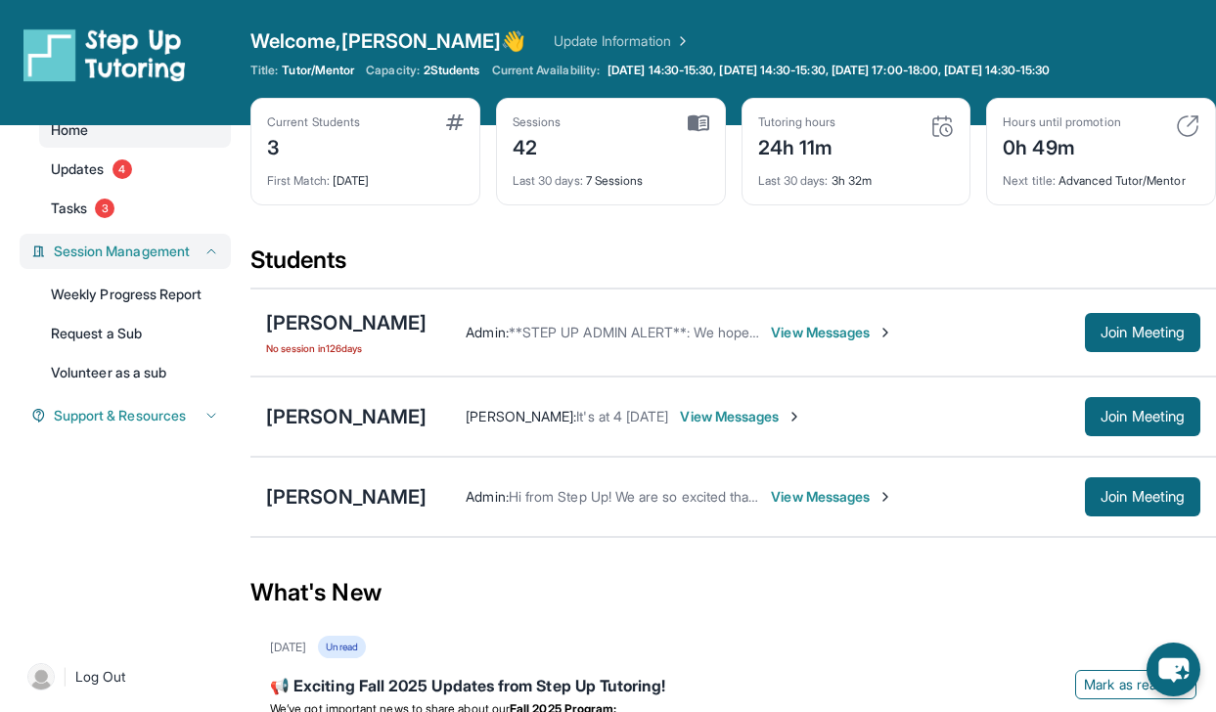
click at [204, 259] on icon at bounding box center [212, 252] width 16 height 16
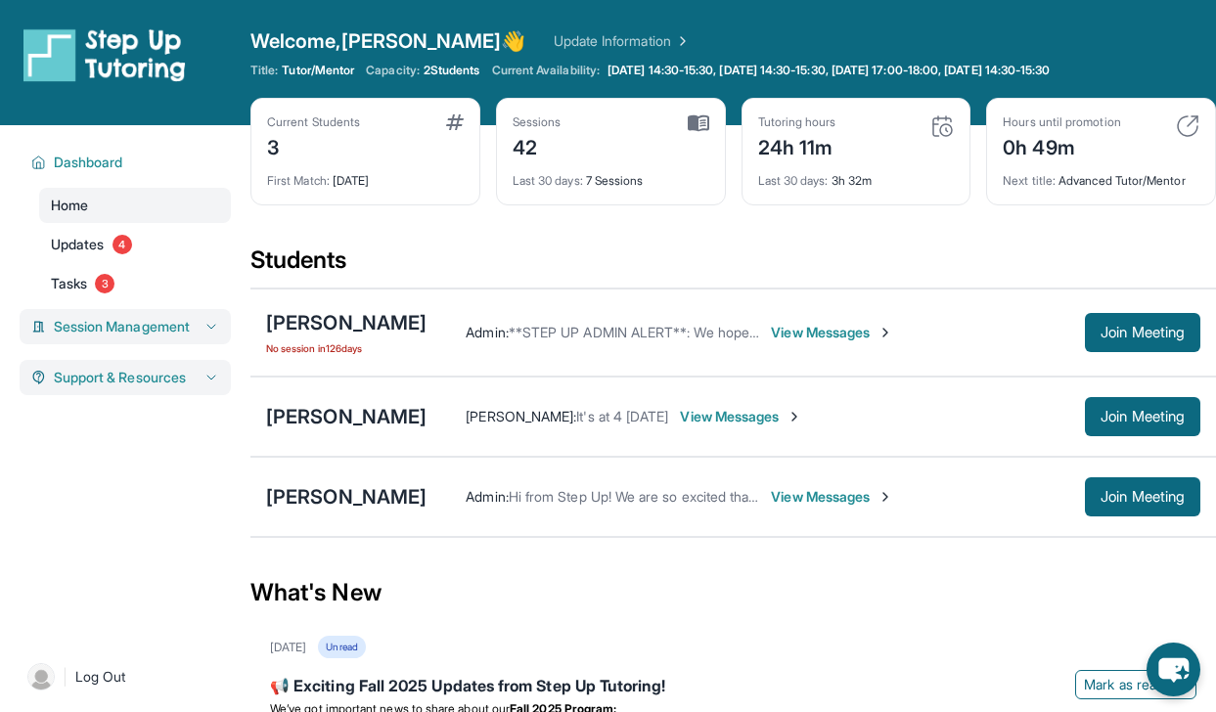
scroll to position [0, 0]
click at [193, 328] on button "Session Management" at bounding box center [132, 327] width 173 height 20
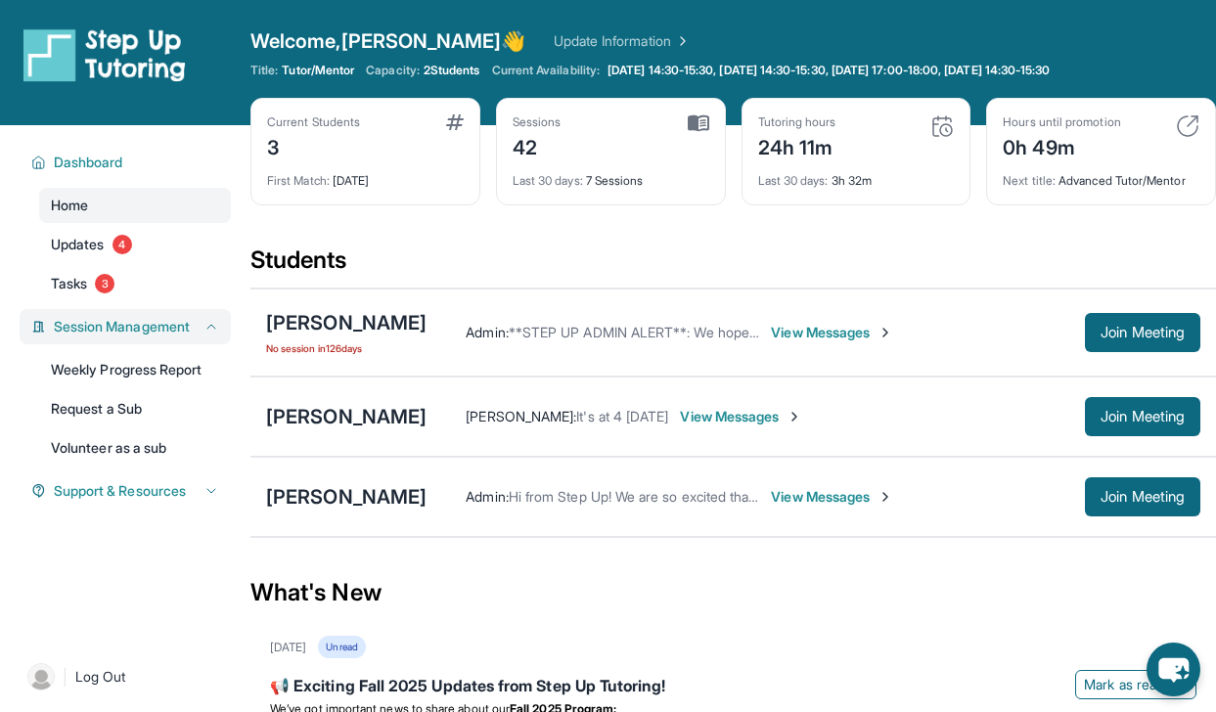
click at [193, 328] on button "Session Management" at bounding box center [132, 327] width 173 height 20
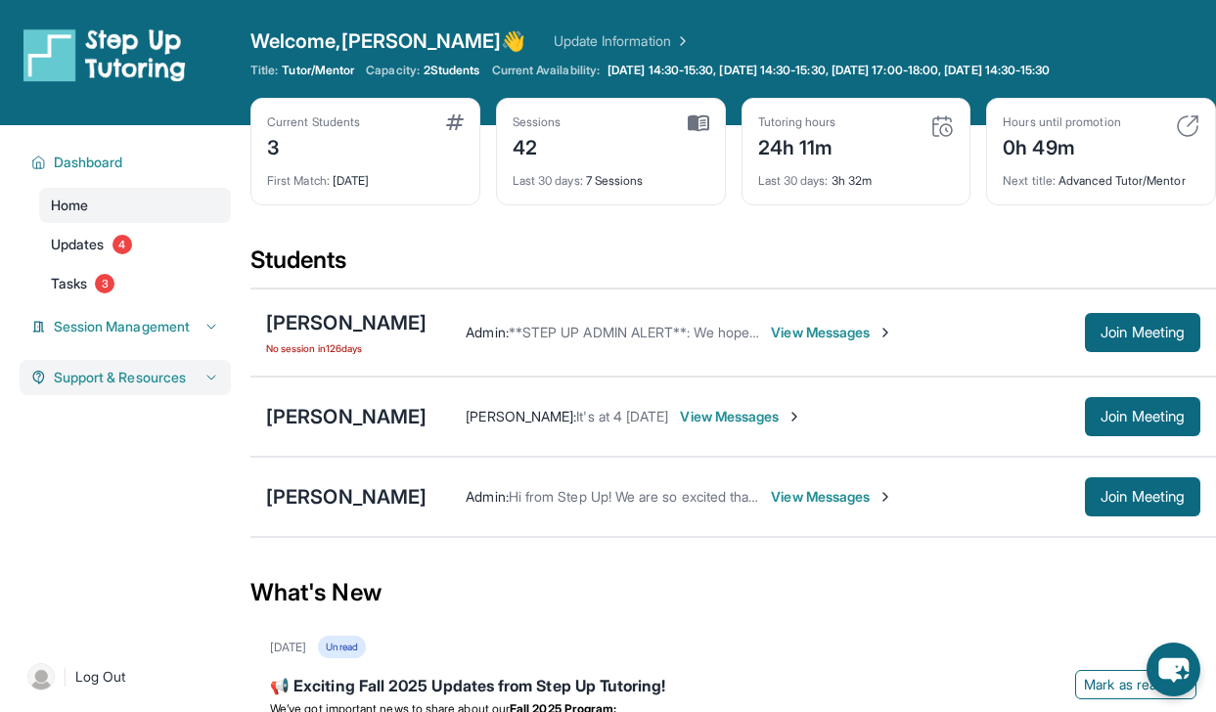
click at [195, 387] on button "Support & Resources" at bounding box center [132, 378] width 173 height 20
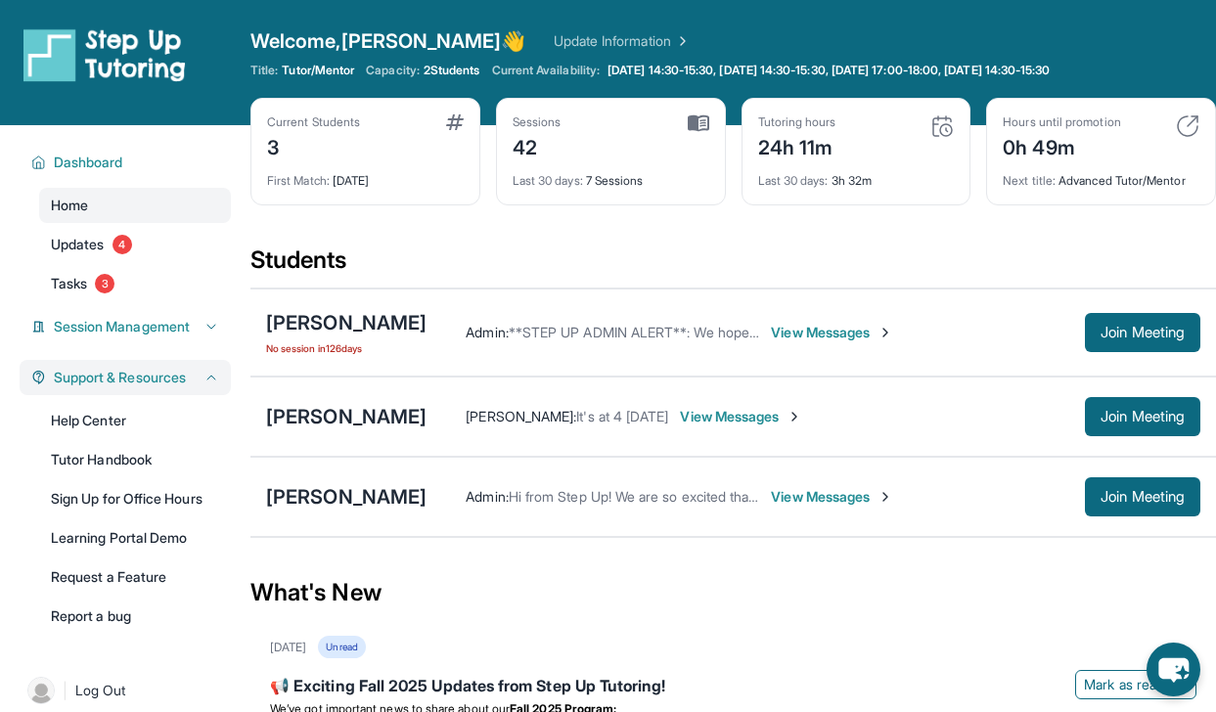
click at [195, 387] on div "Support & Resources" at bounding box center [125, 377] width 211 height 35
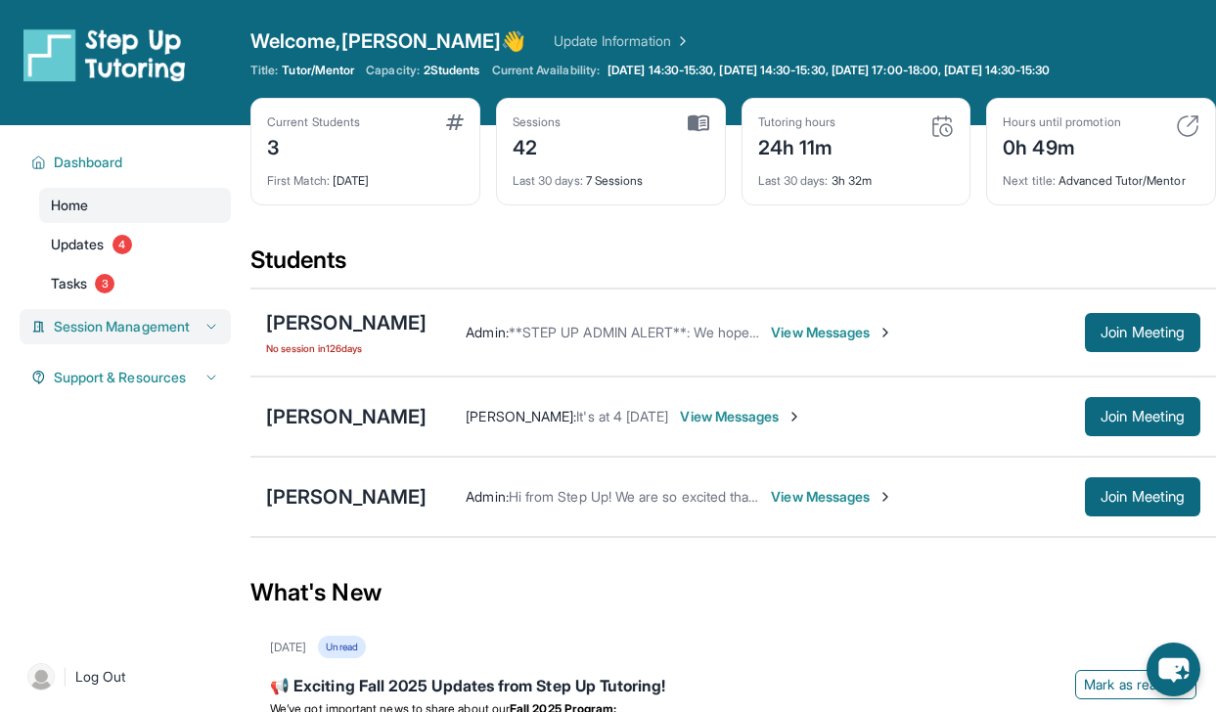
click at [212, 340] on div "Session Management" at bounding box center [125, 326] width 211 height 35
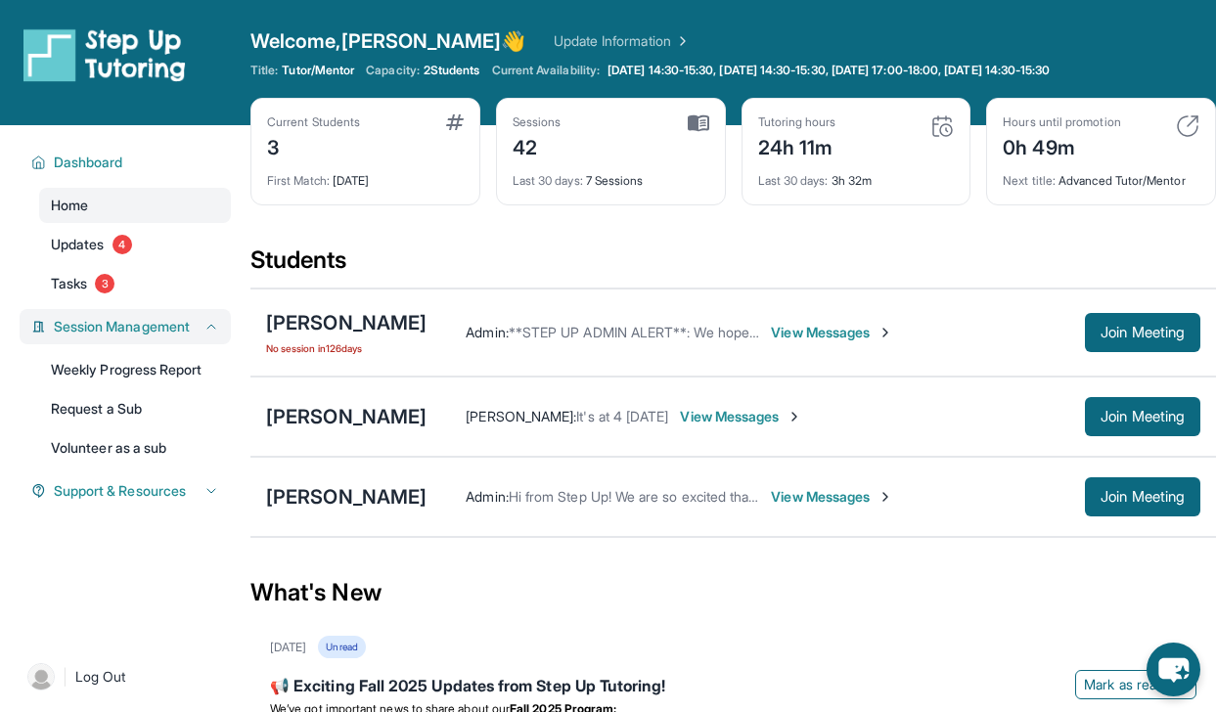
click at [212, 340] on div "Session Management" at bounding box center [125, 326] width 211 height 35
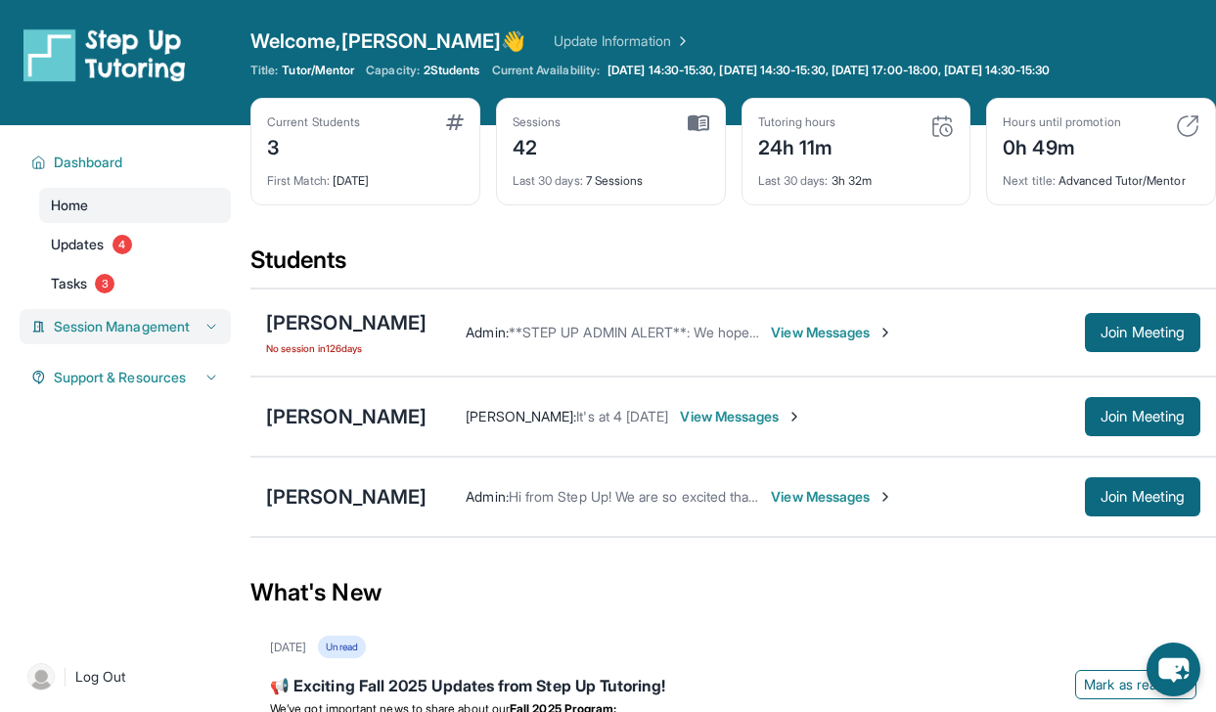
click at [204, 332] on icon at bounding box center [212, 327] width 16 height 16
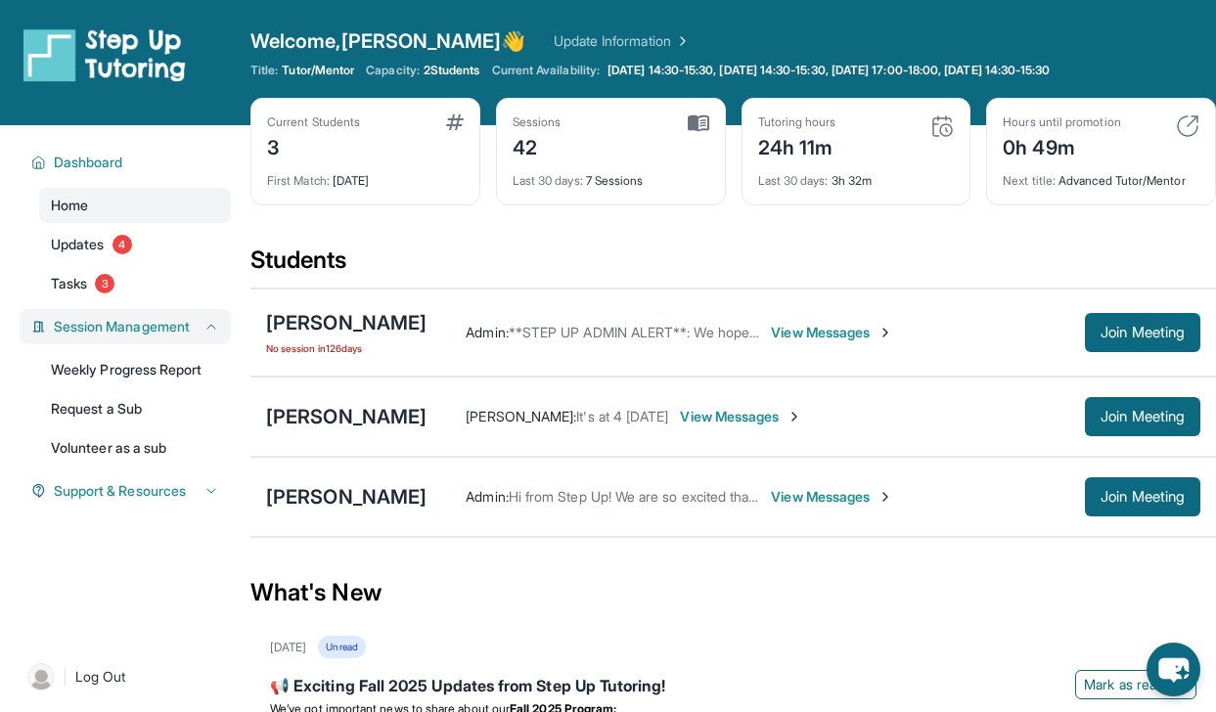
click at [204, 332] on icon at bounding box center [212, 327] width 16 height 16
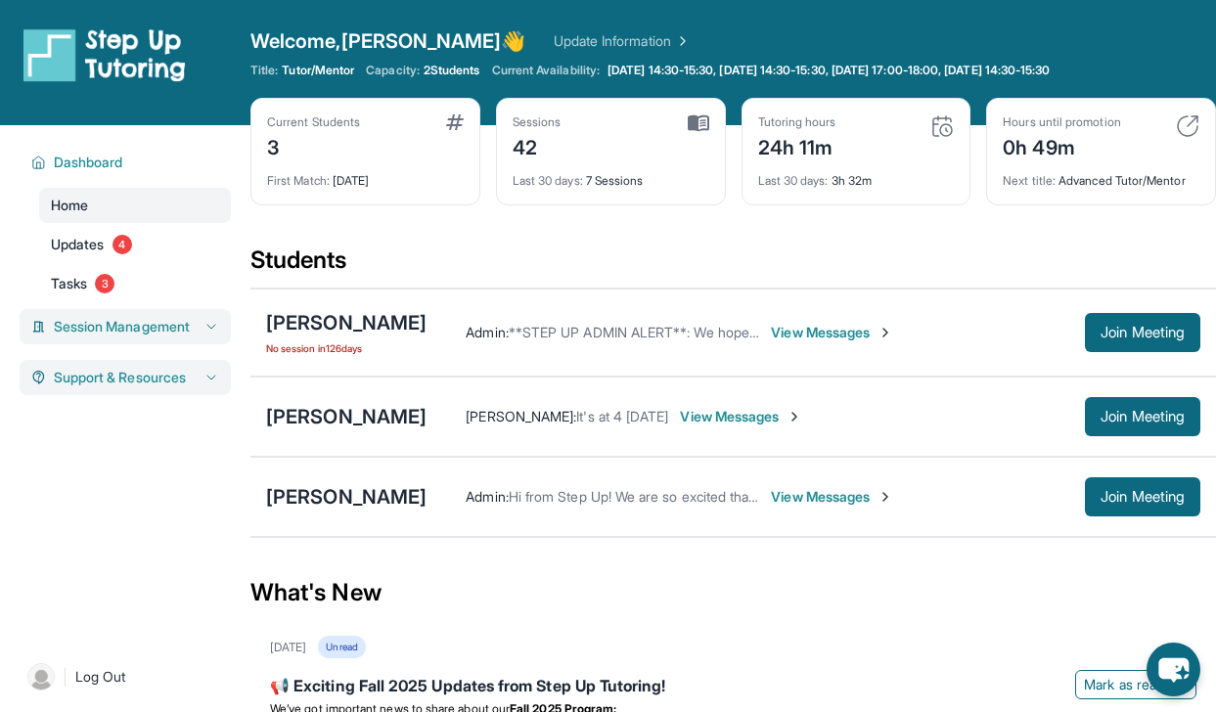
click at [204, 386] on icon at bounding box center [212, 378] width 16 height 16
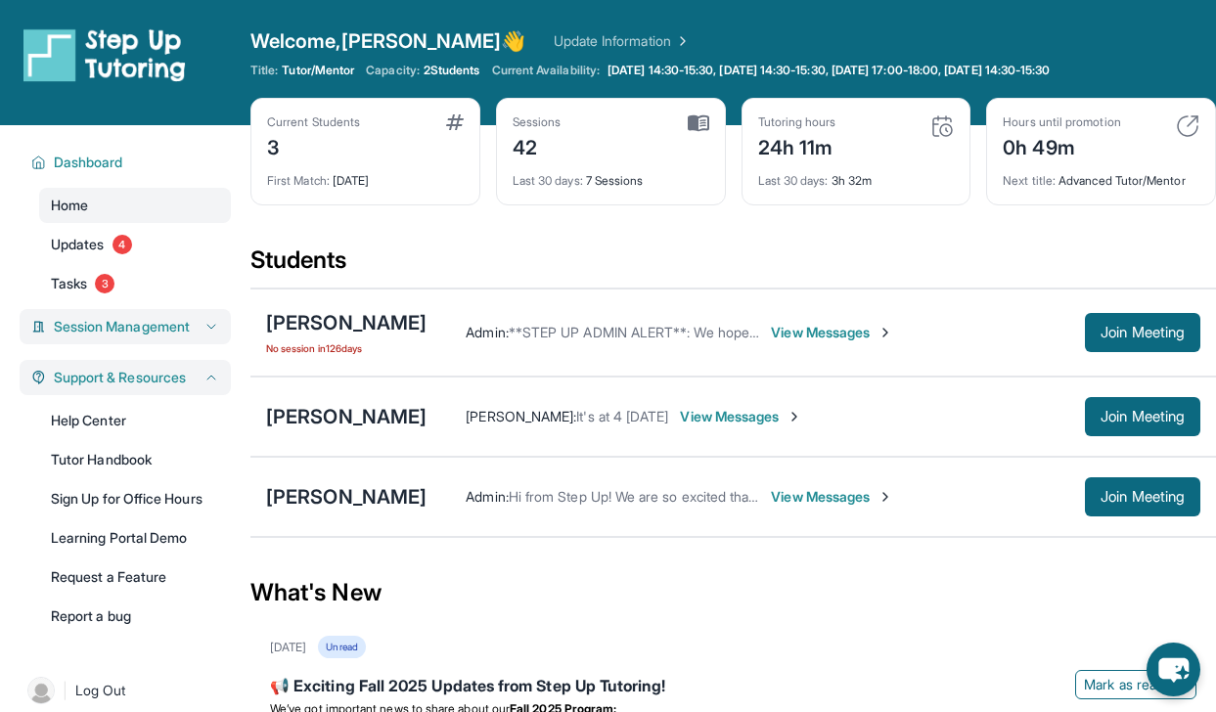
click at [192, 414] on link "Help Center" at bounding box center [135, 420] width 192 height 35
click at [212, 372] on icon at bounding box center [212, 378] width 16 height 16
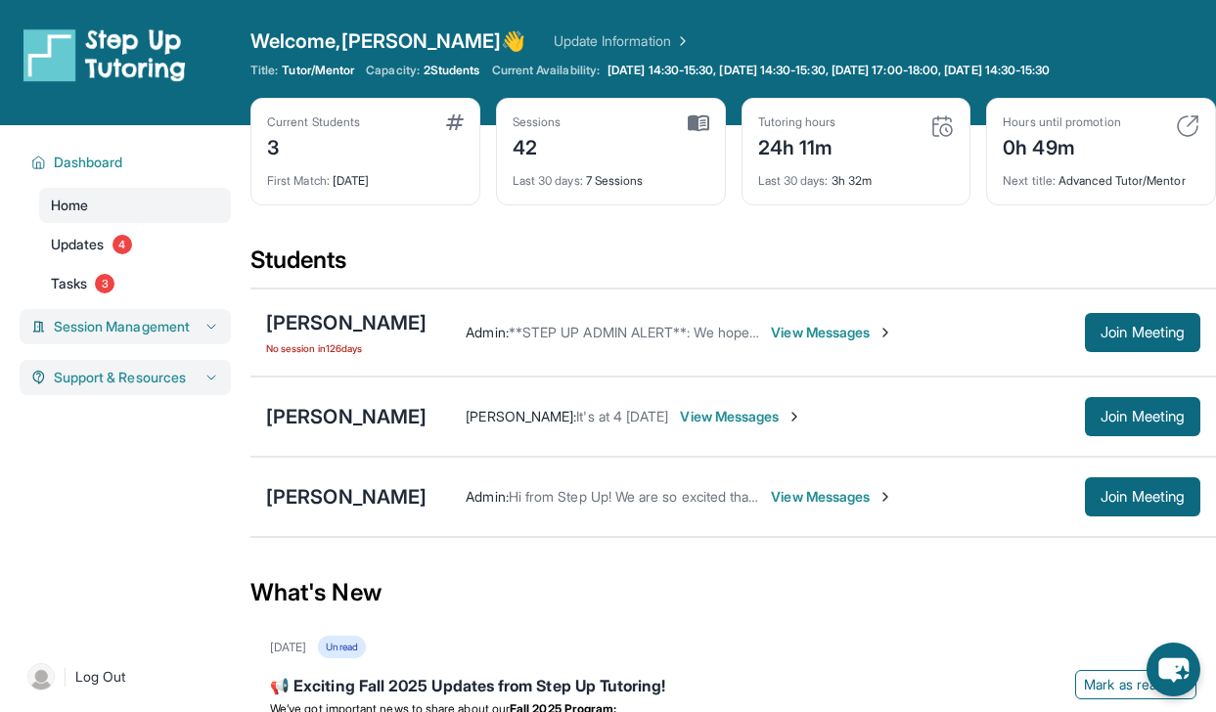
click at [213, 337] on div "Session Management" at bounding box center [125, 326] width 211 height 35
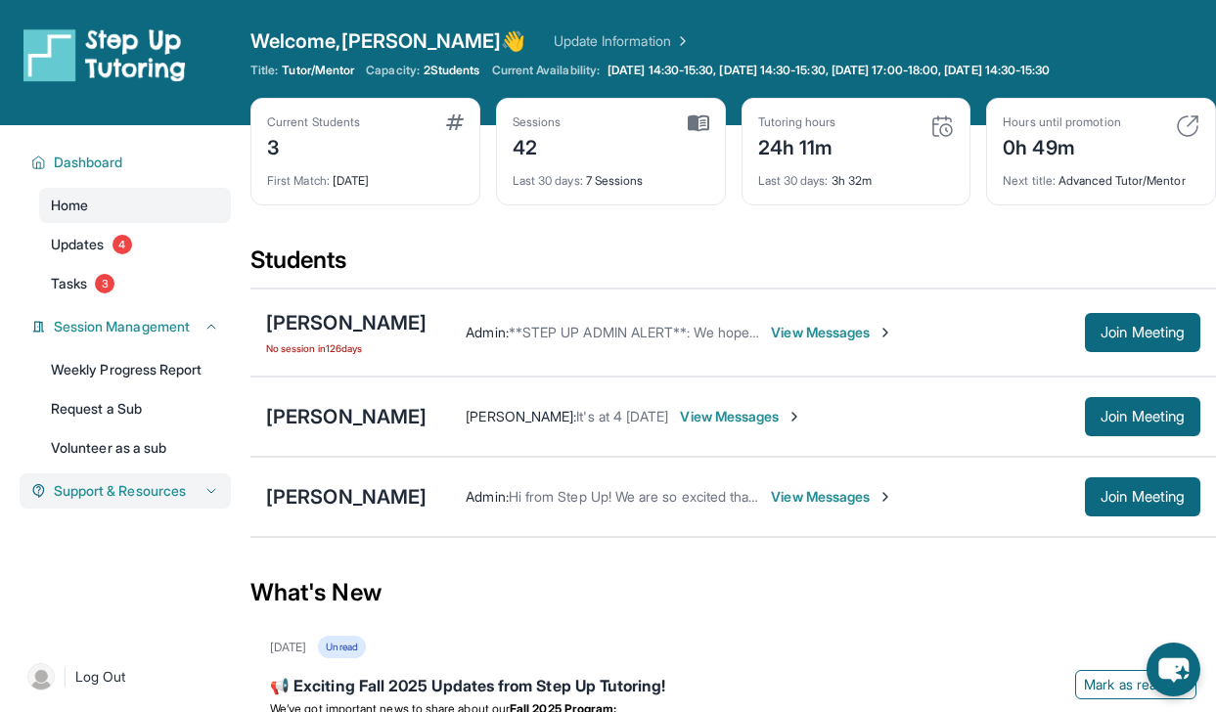
click at [204, 335] on icon at bounding box center [212, 327] width 16 height 16
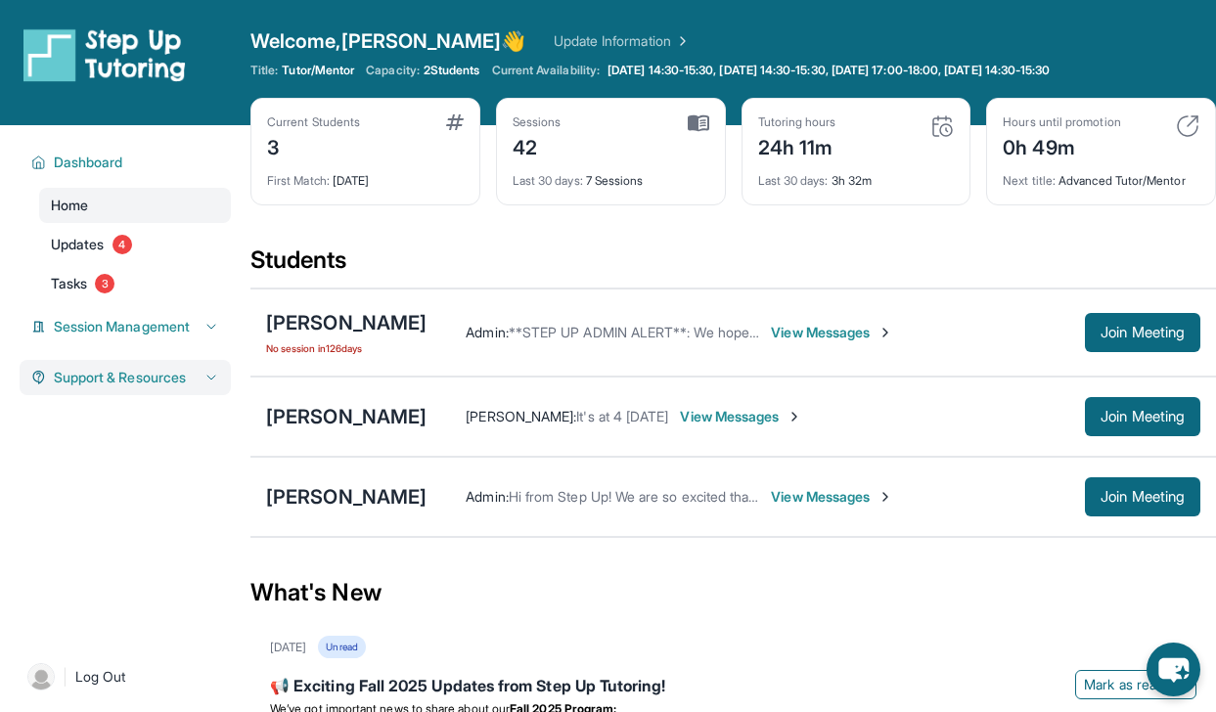
click at [195, 387] on button "Support & Resources" at bounding box center [132, 378] width 173 height 20
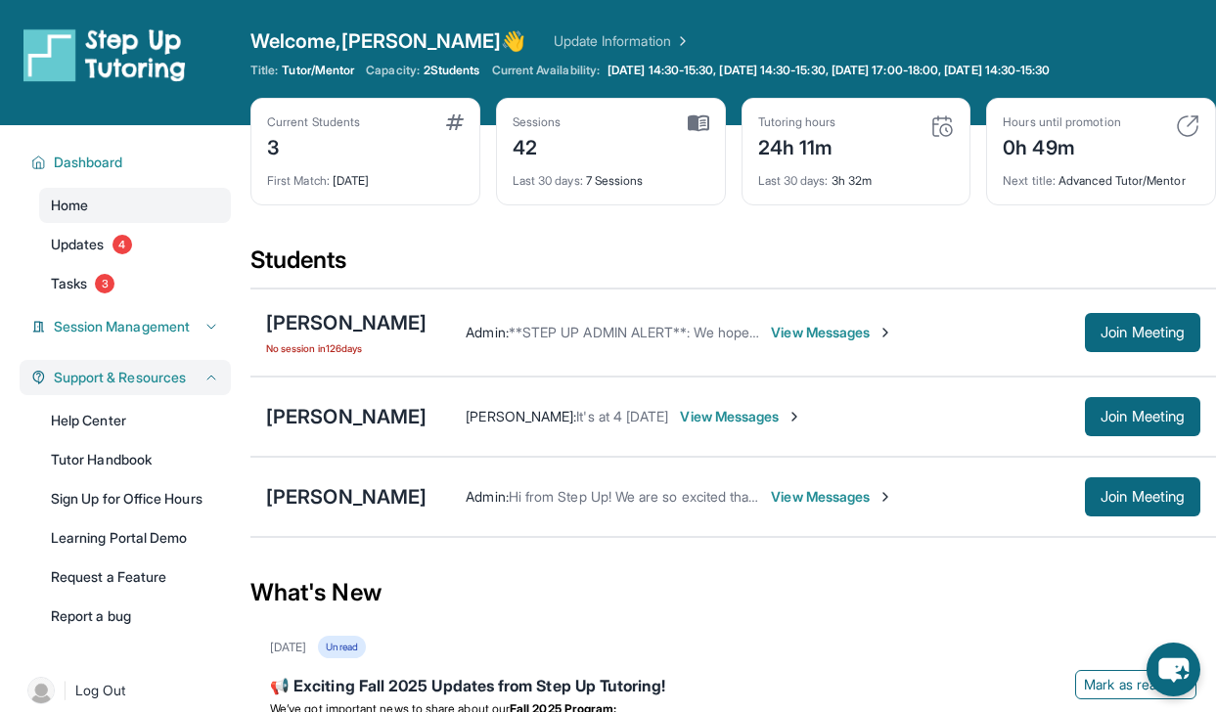
click at [215, 365] on div "Support & Resources" at bounding box center [125, 377] width 211 height 35
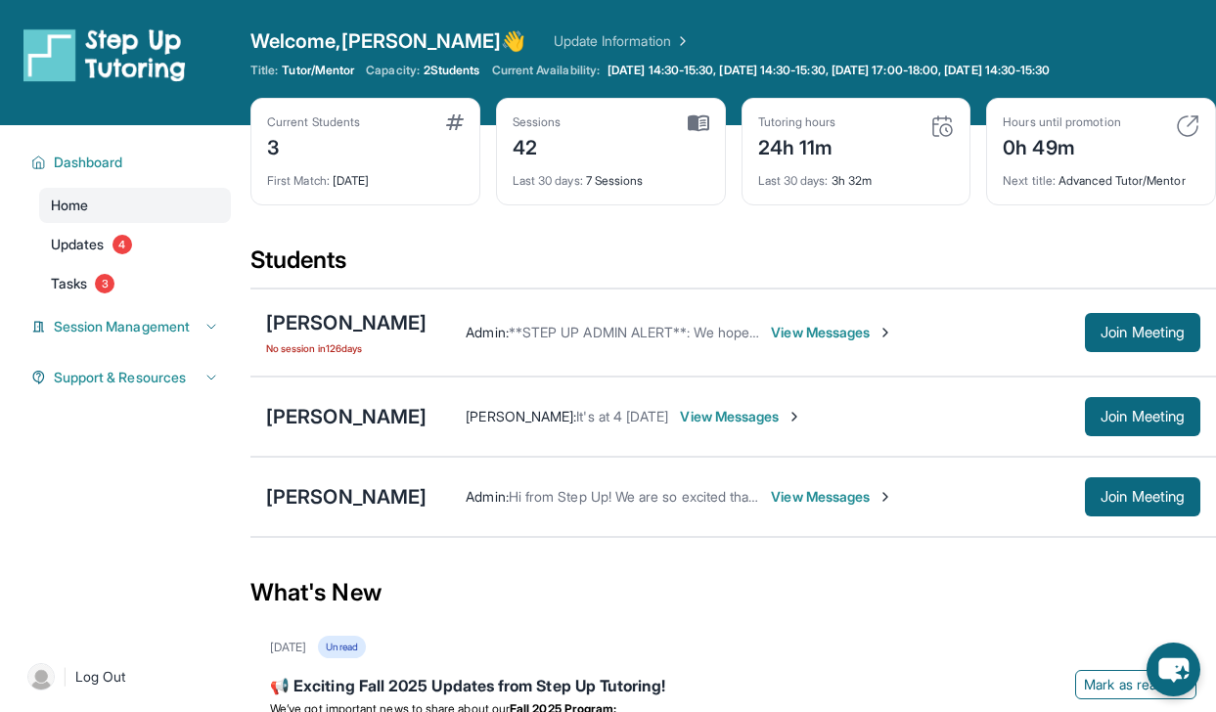
click at [264, 481] on div "[PERSON_NAME] Admin : Hi from Step Up! We are so excited that you are matched w…" at bounding box center [733, 497] width 966 height 80
click at [267, 504] on div "[PERSON_NAME]" at bounding box center [346, 496] width 160 height 27
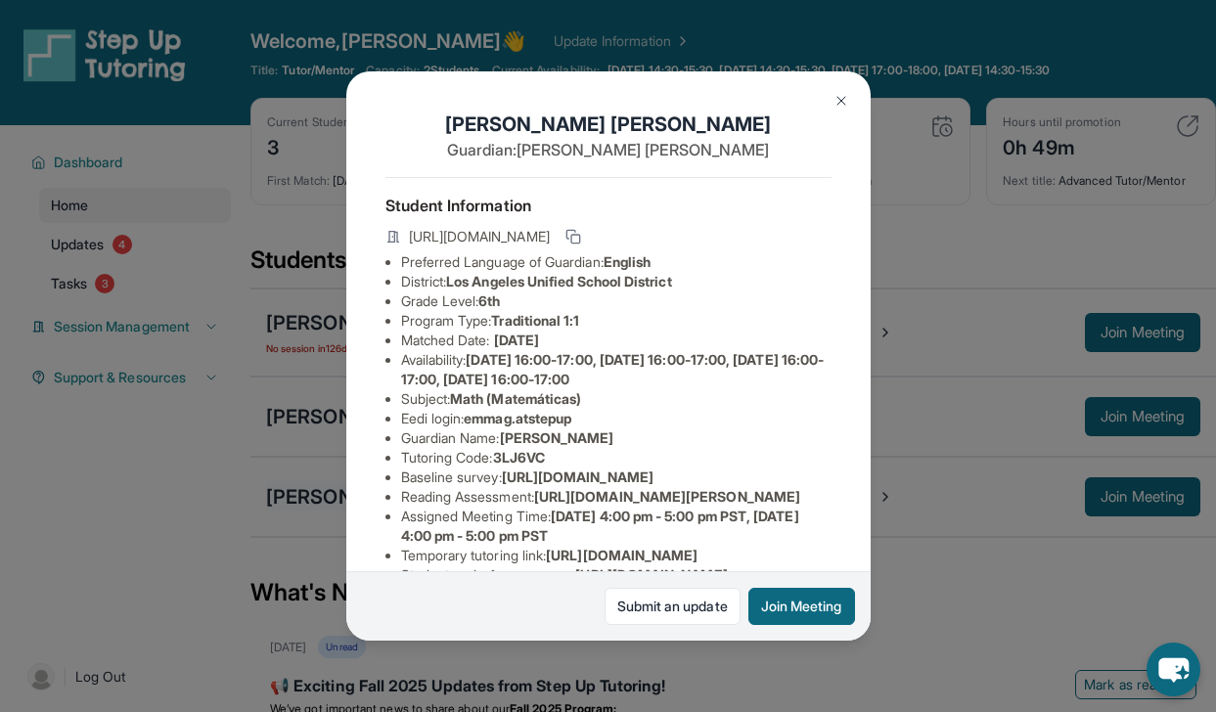
click at [267, 504] on div "[PERSON_NAME] Guardian: [PERSON_NAME] Student Information [URL][DOMAIN_NAME] Pr…" at bounding box center [608, 356] width 1216 height 712
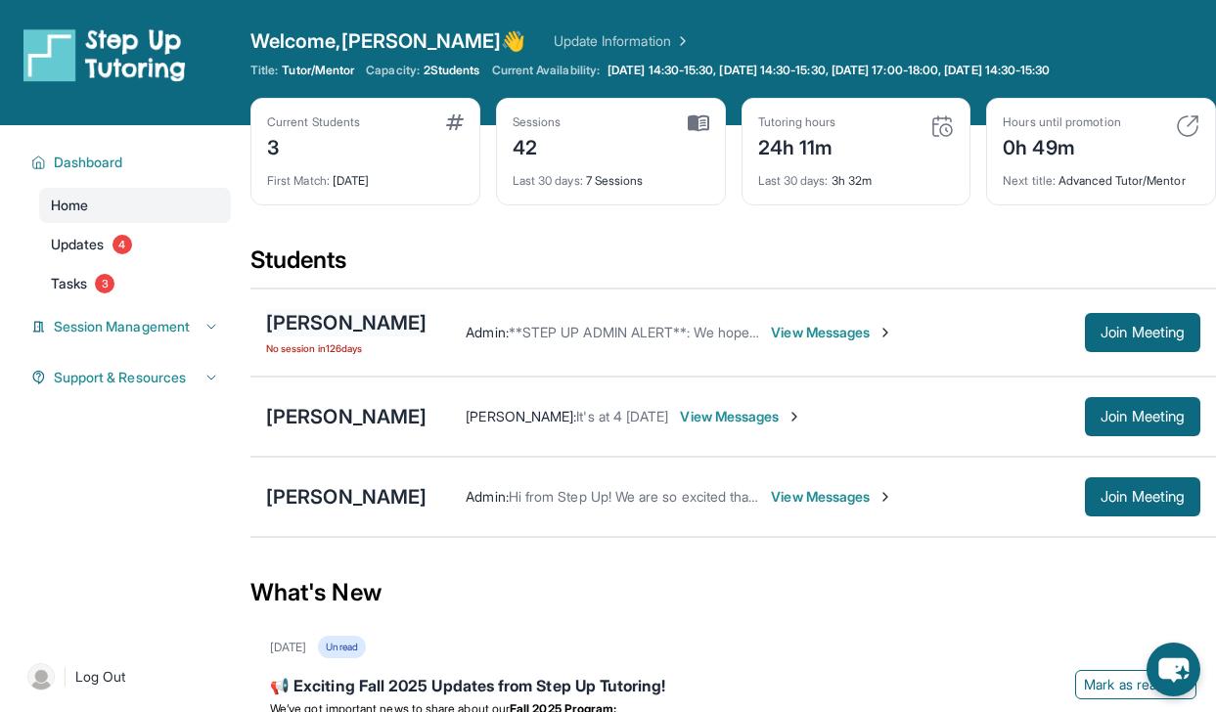
click at [296, 317] on div "[PERSON_NAME]" at bounding box center [346, 322] width 160 height 27
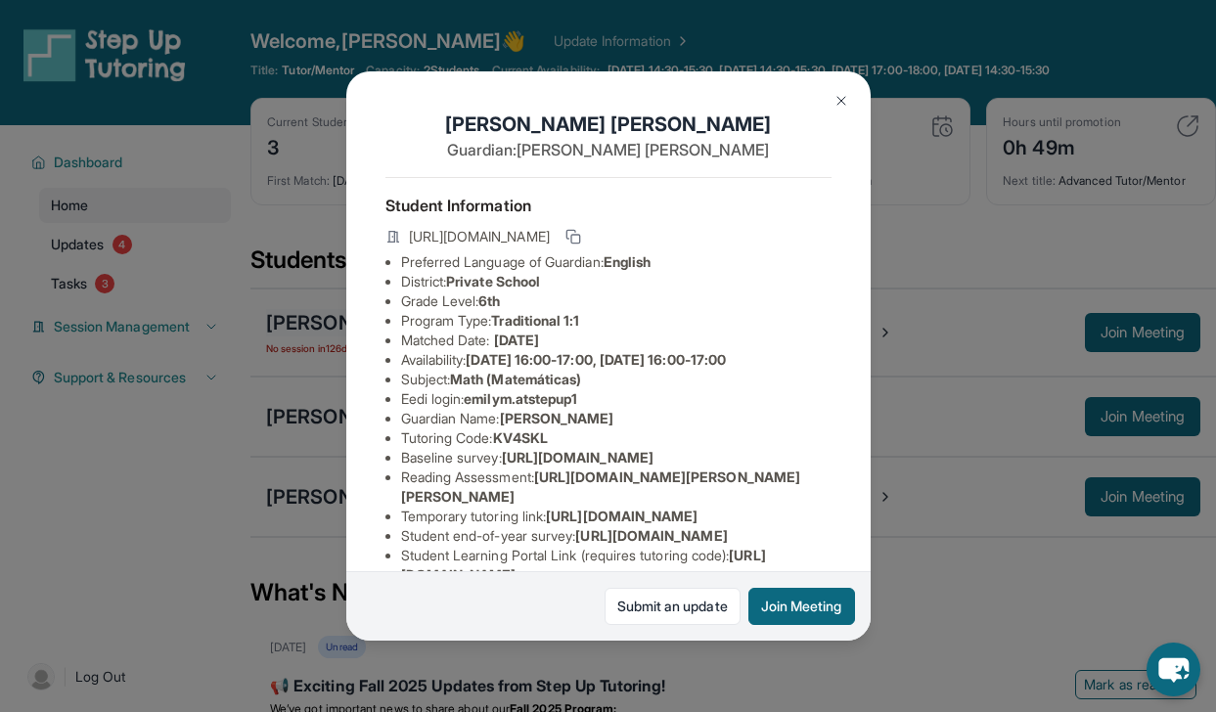
click at [296, 317] on div "[PERSON_NAME] Guardian: [PERSON_NAME] Student Information [URL][DOMAIN_NAME] Pr…" at bounding box center [608, 356] width 1216 height 712
